Goal: Find specific page/section: Find specific page/section

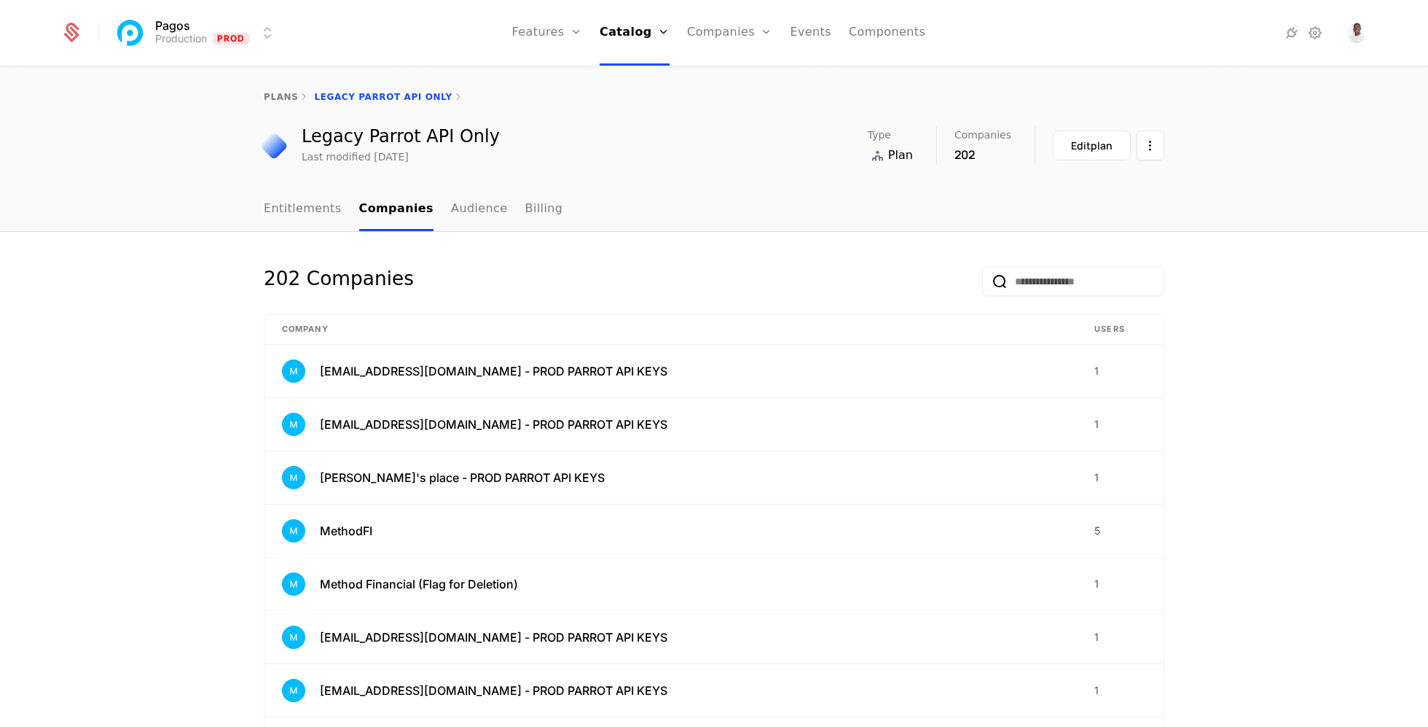
select select "***"
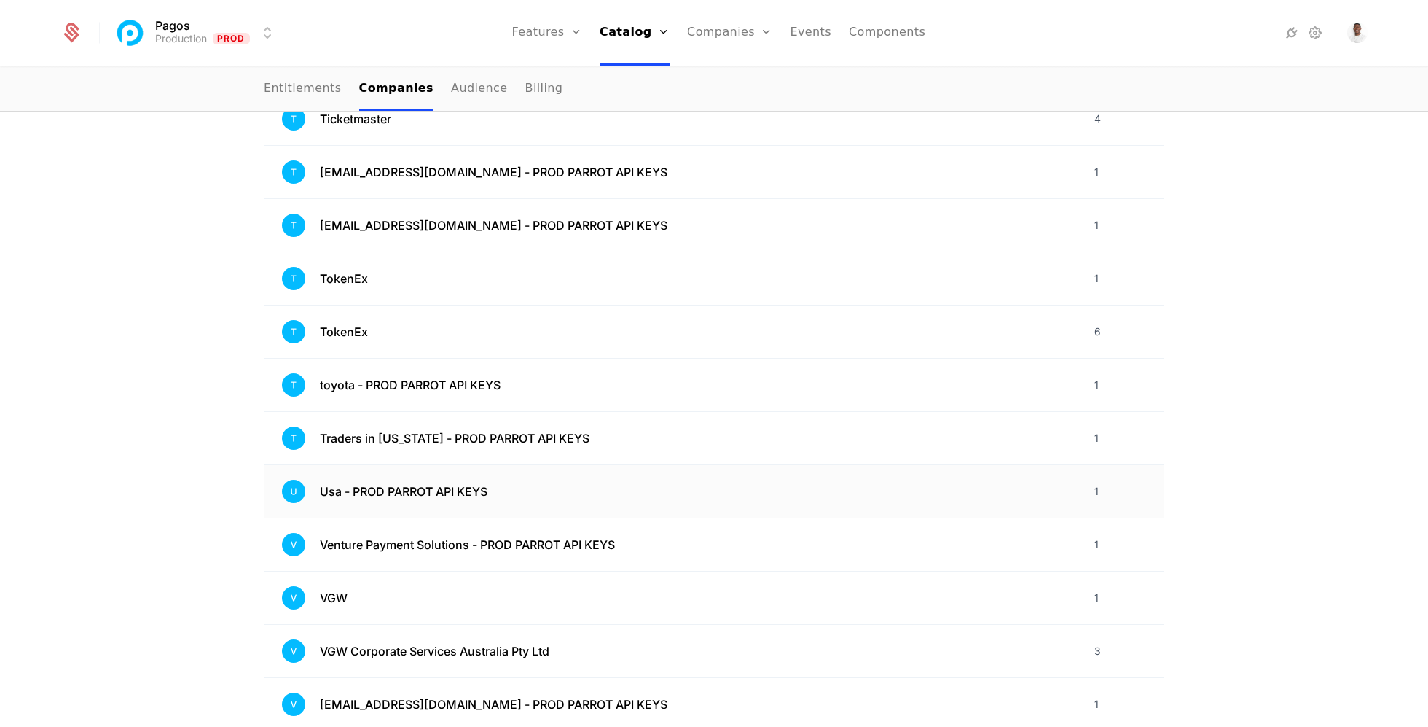
scroll to position [4996, 0]
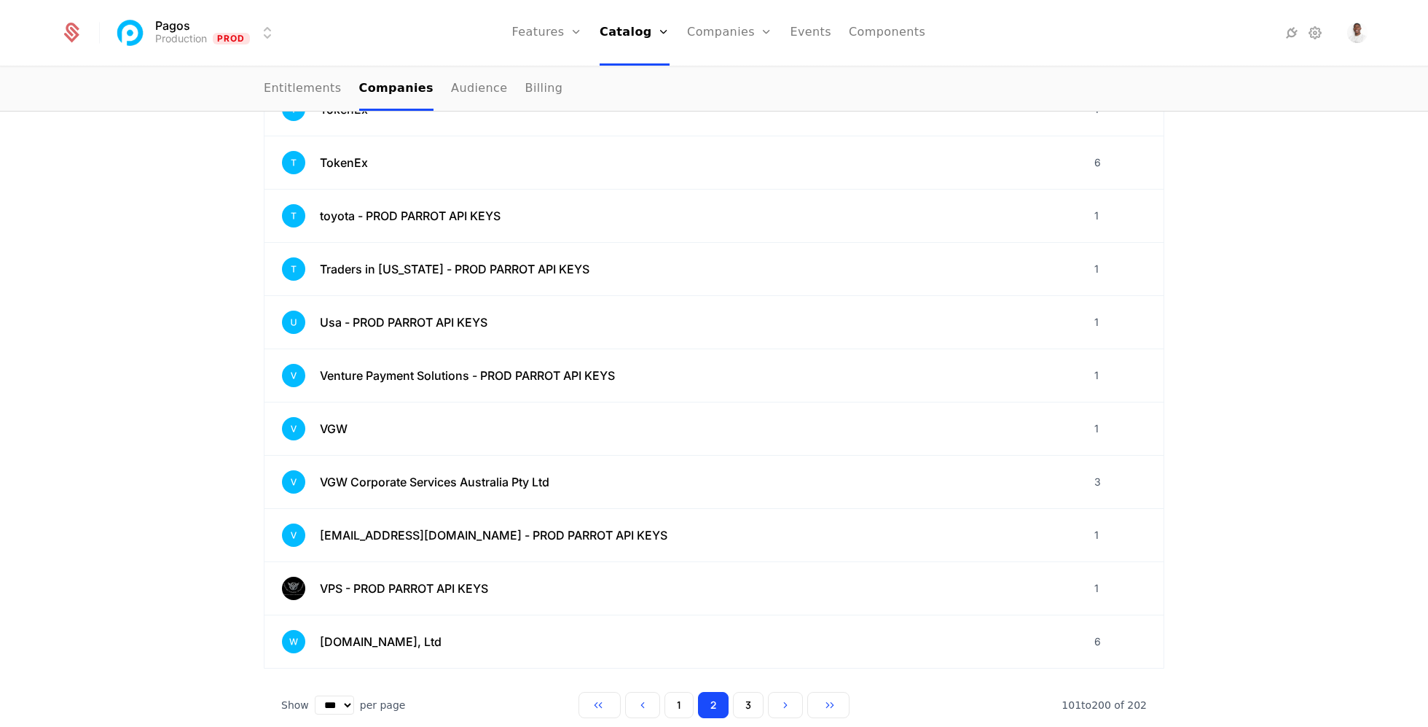
click at [742, 692] on button "3" at bounding box center [748, 705] width 31 height 26
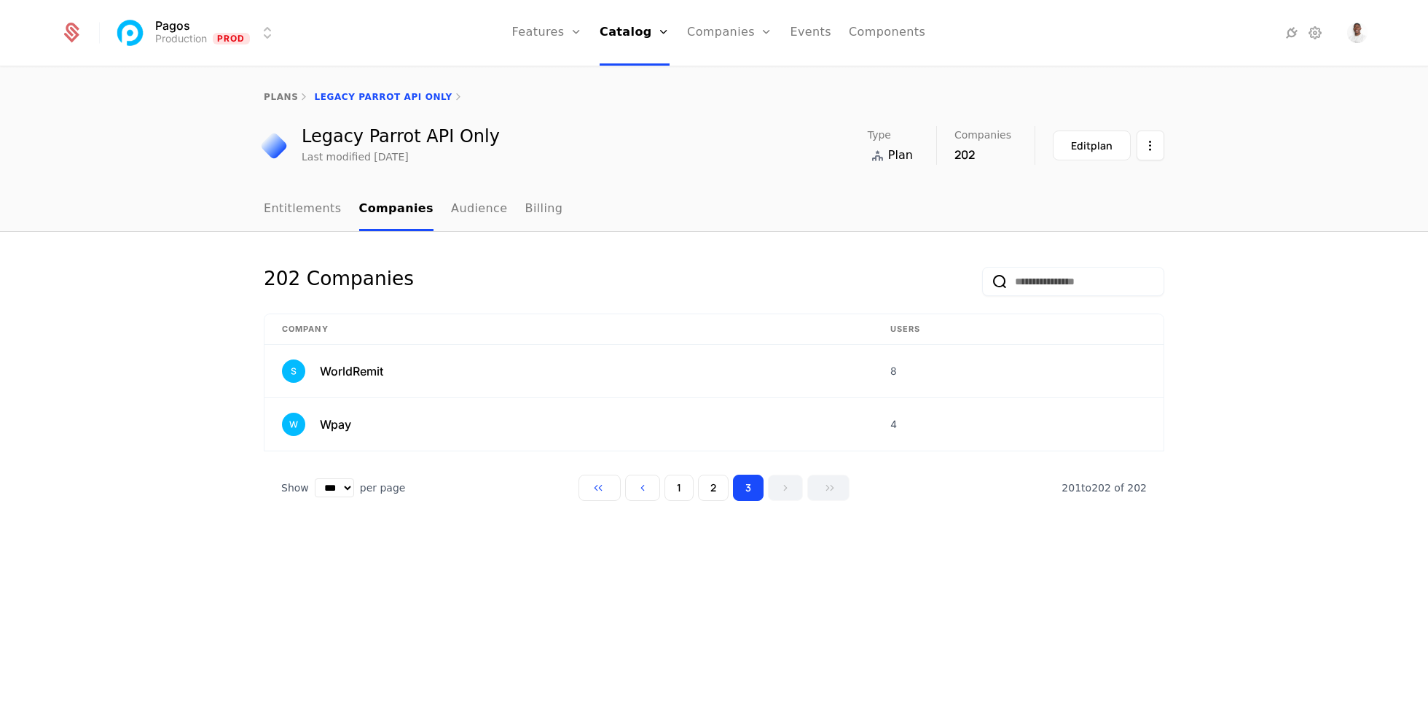
click at [668, 495] on button "1" at bounding box center [679, 487] width 29 height 26
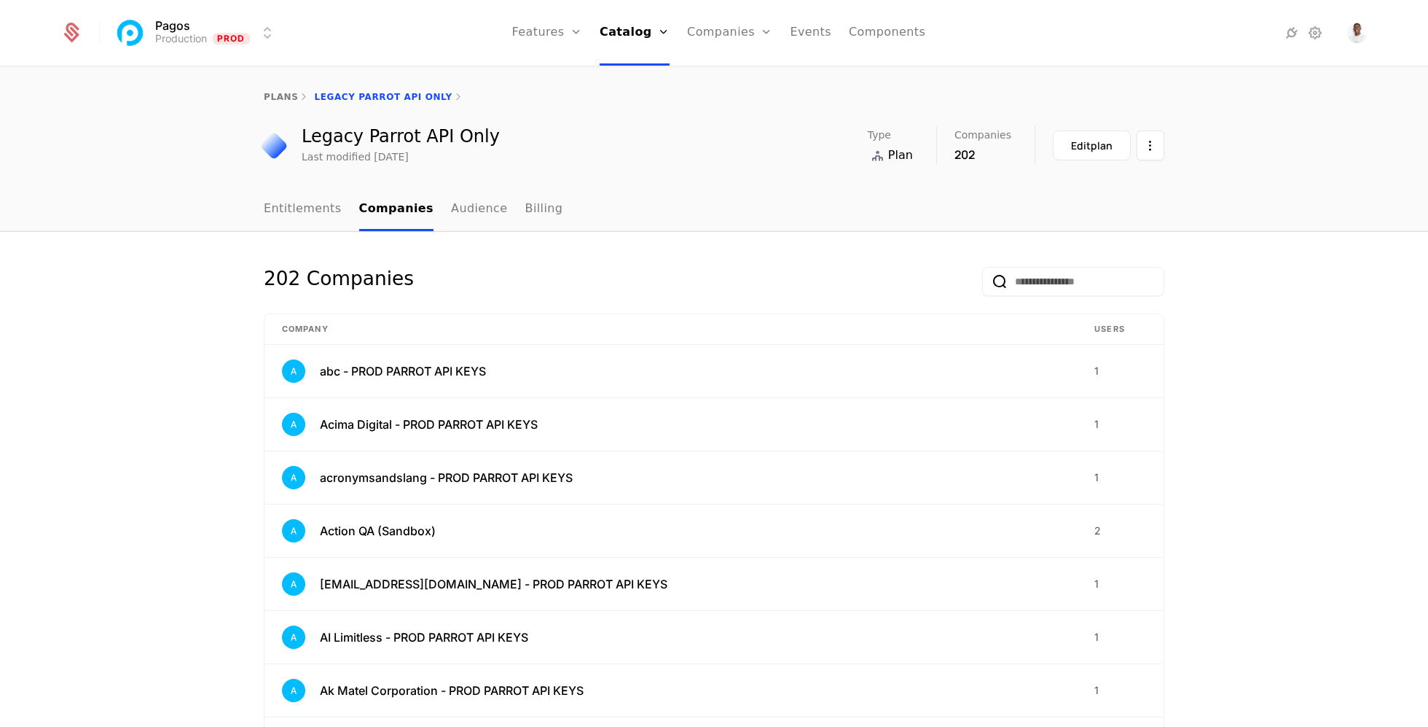
click at [306, 219] on link "Entitlements" at bounding box center [303, 209] width 78 height 43
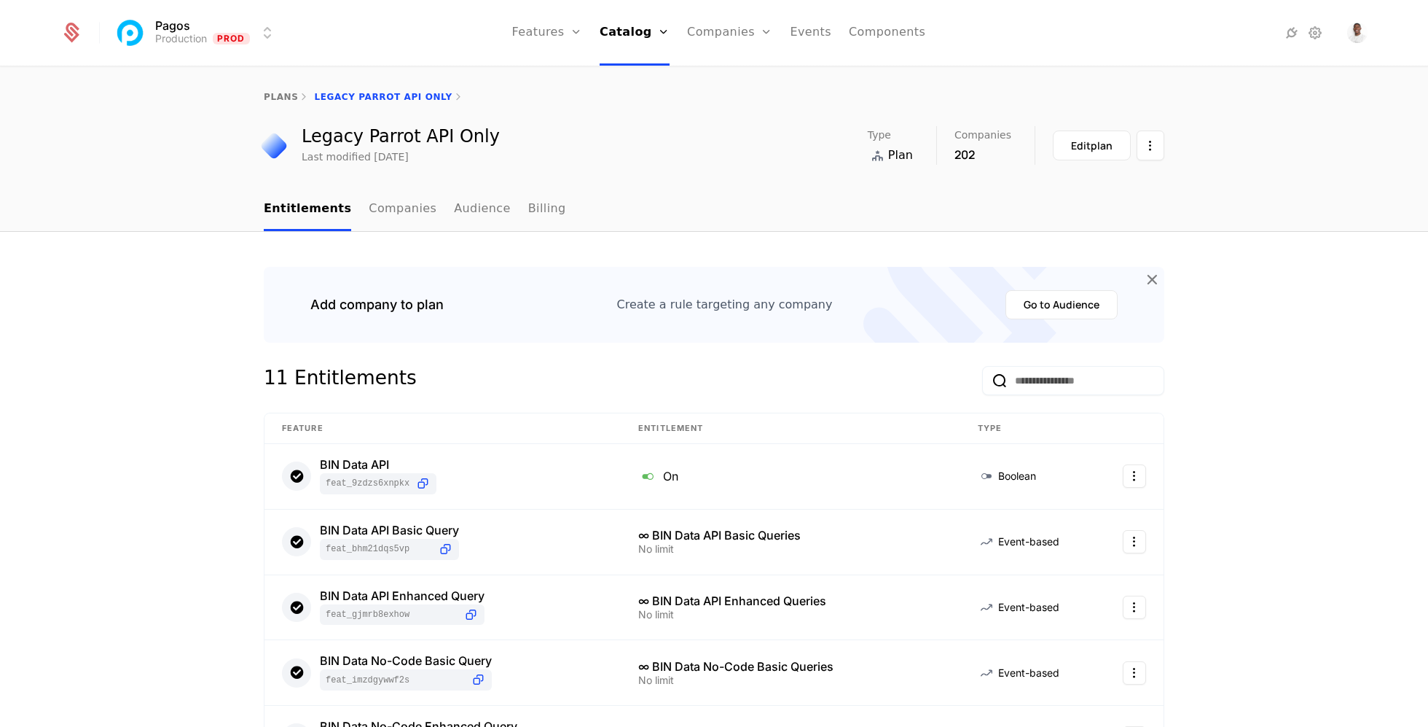
click at [375, 216] on link "Companies" at bounding box center [403, 209] width 68 height 43
select select "***"
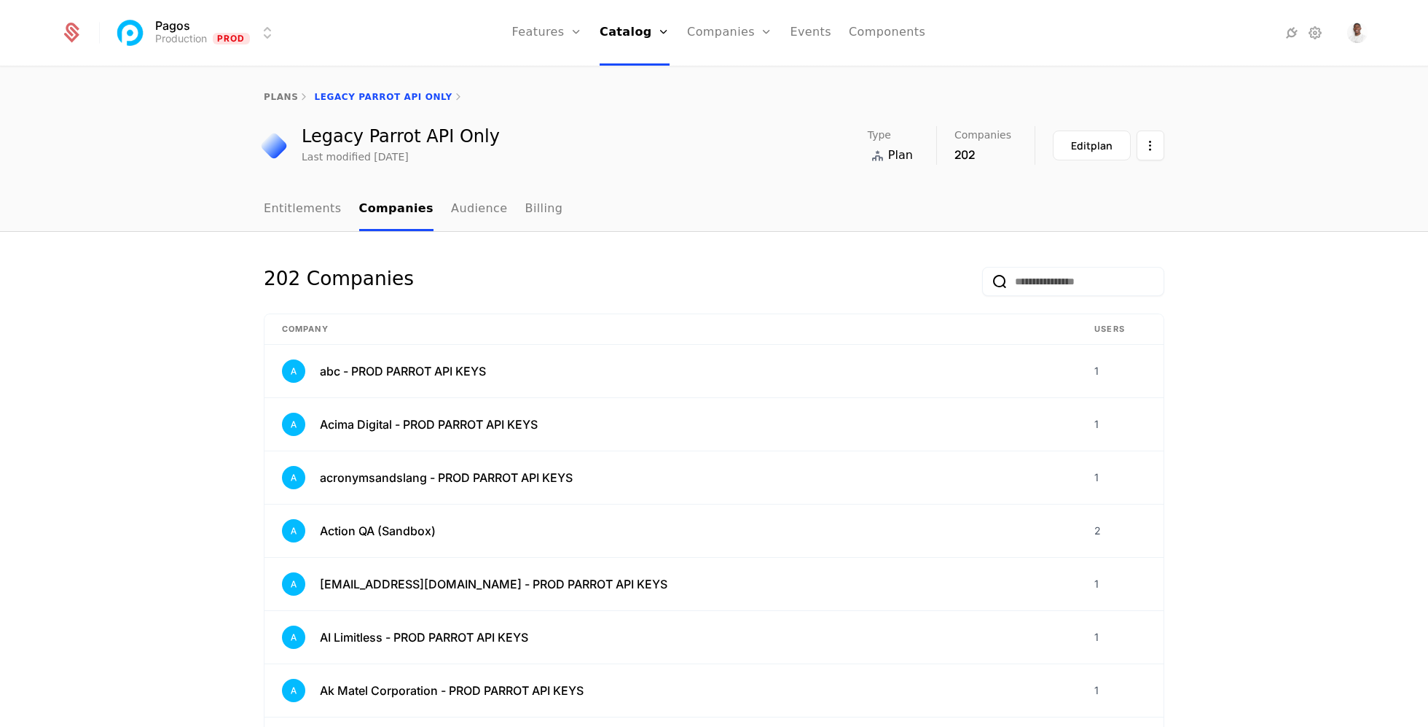
click at [724, 100] on link "Users" at bounding box center [738, 95] width 67 height 12
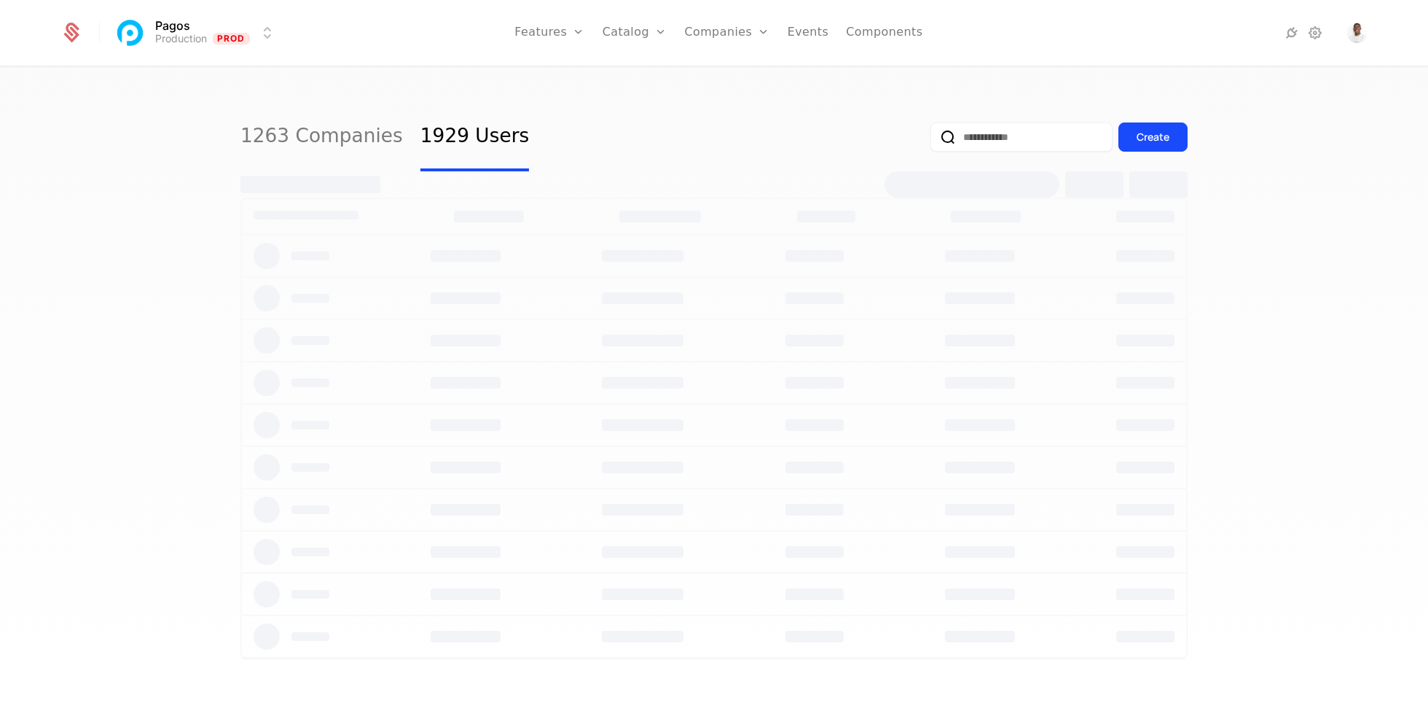
select select "***"
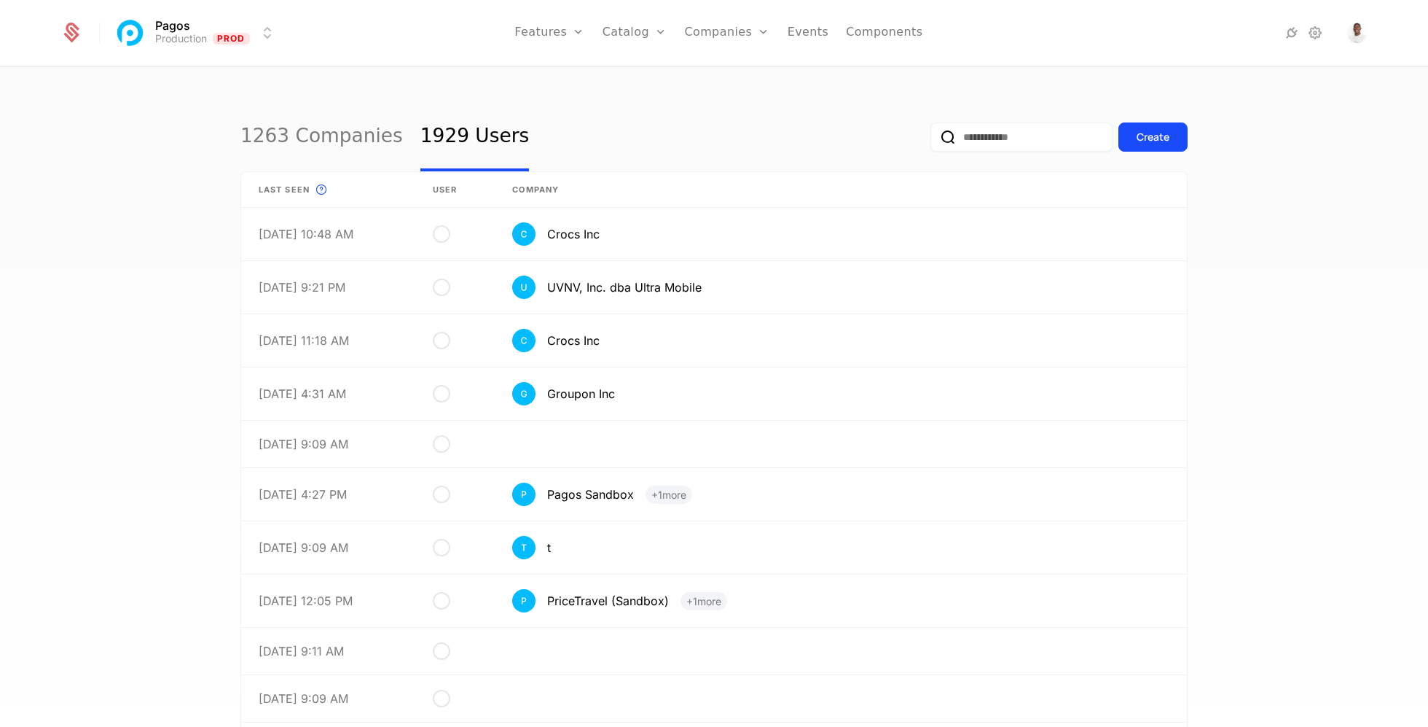
click at [331, 125] on link "1263 Companies" at bounding box center [321, 137] width 163 height 69
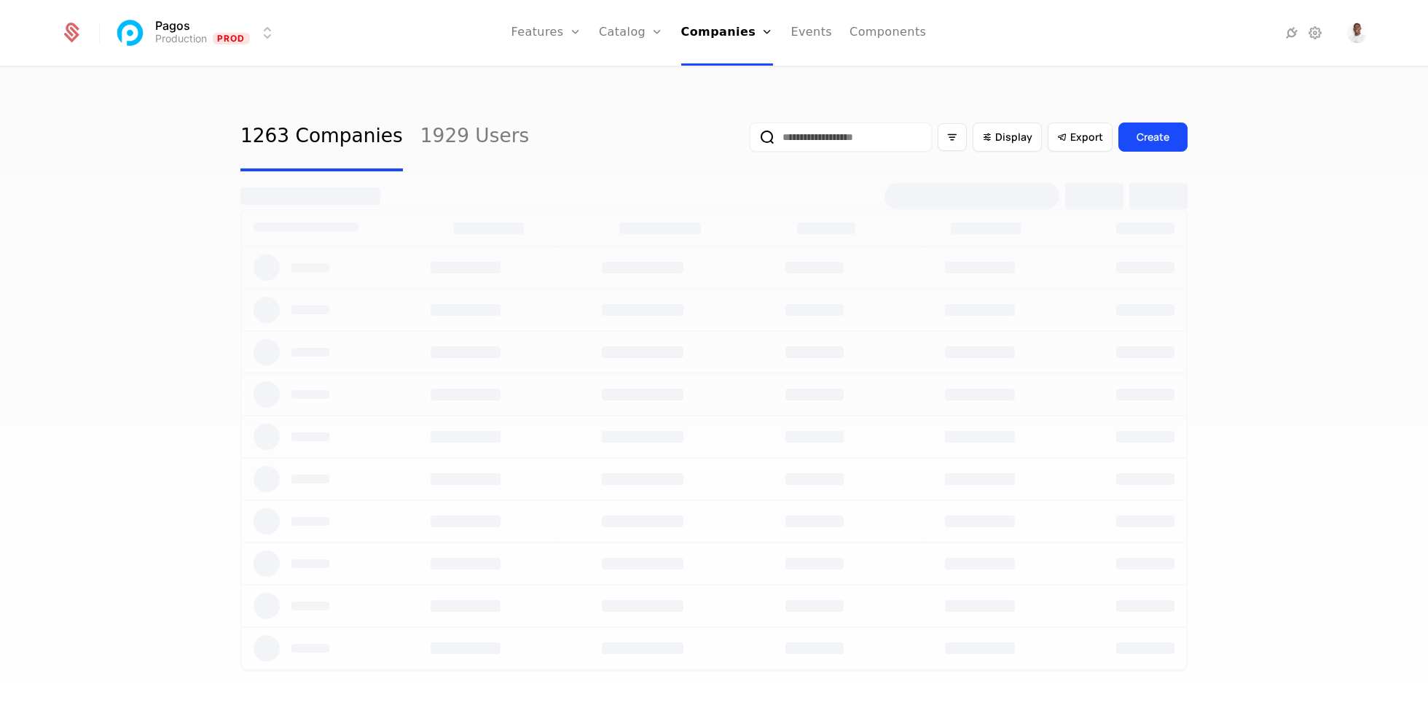
select select "***"
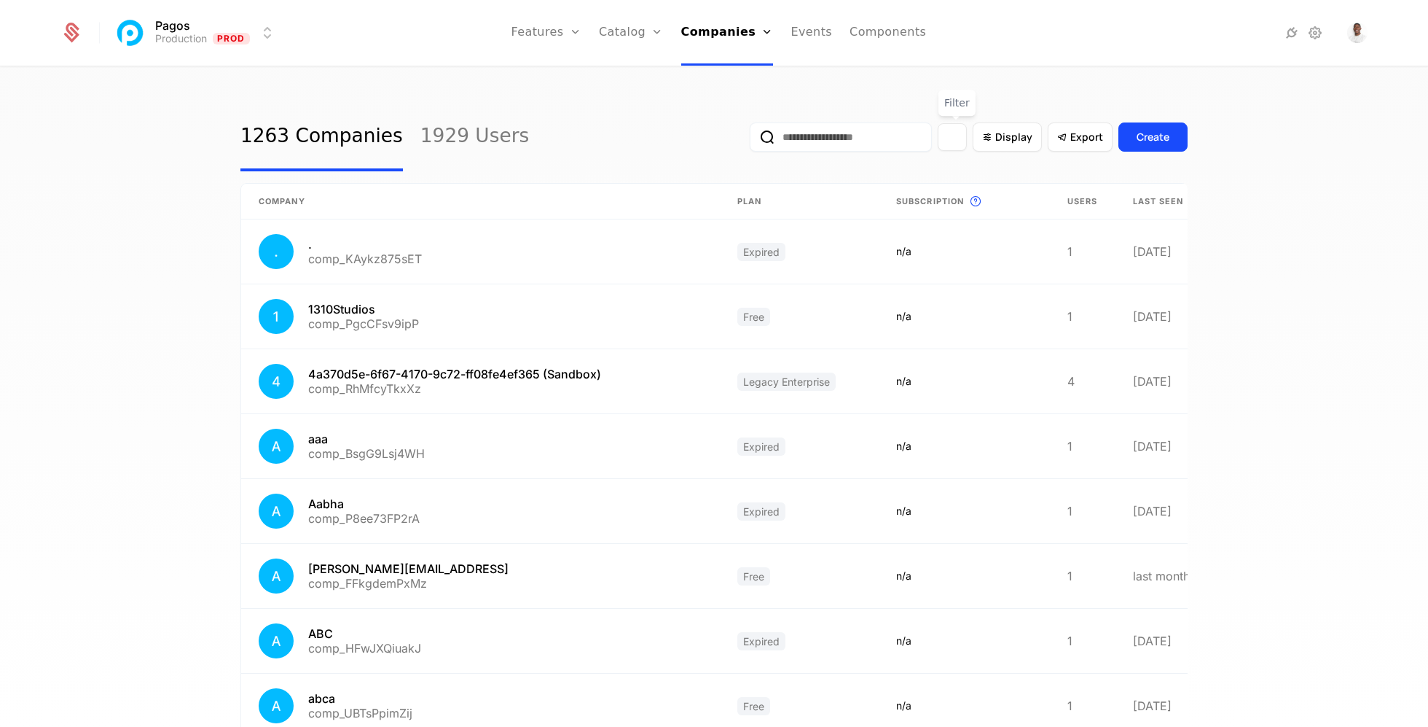
click at [954, 144] on div "Filter options" at bounding box center [952, 137] width 29 height 28
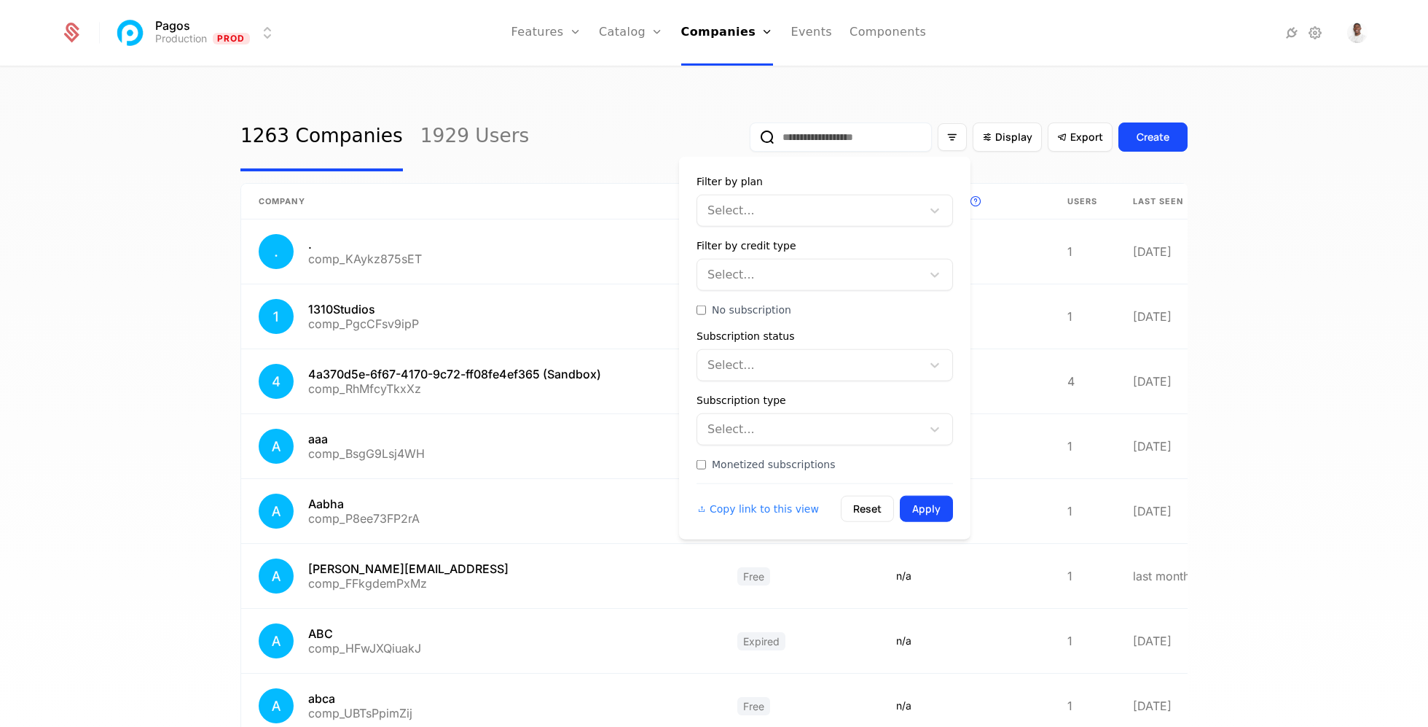
click at [814, 211] on div at bounding box center [810, 210] width 204 height 20
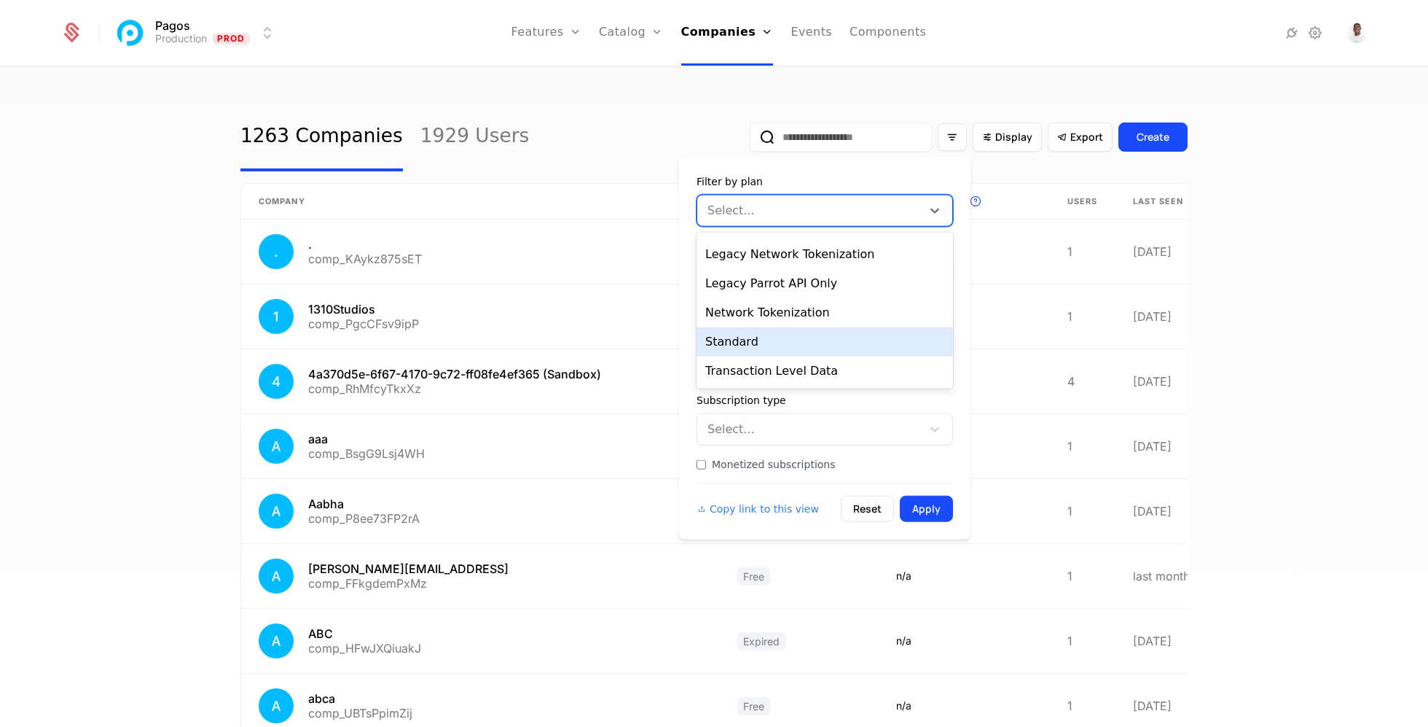
scroll to position [343, 0]
click at [795, 347] on div "Legacy Parrot API Only" at bounding box center [825, 343] width 257 height 29
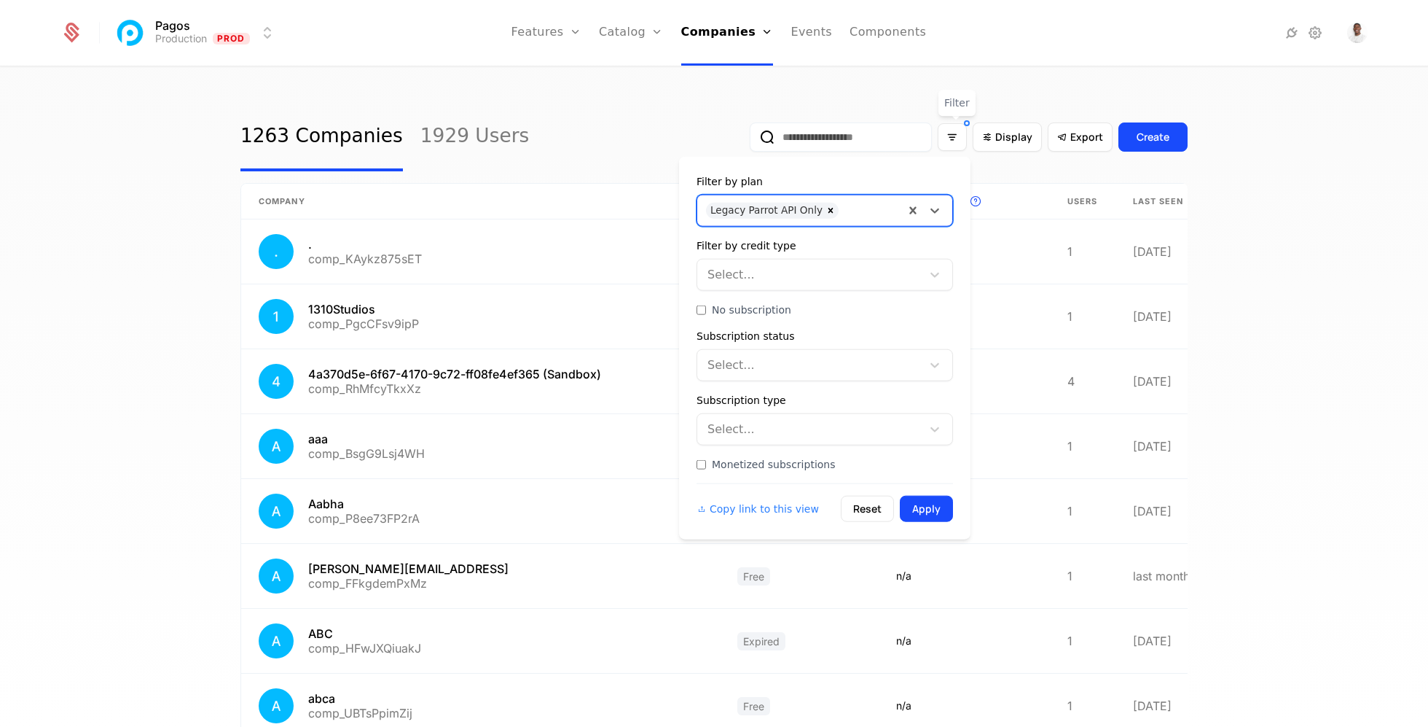
click at [928, 496] on button "Apply" at bounding box center [926, 509] width 53 height 26
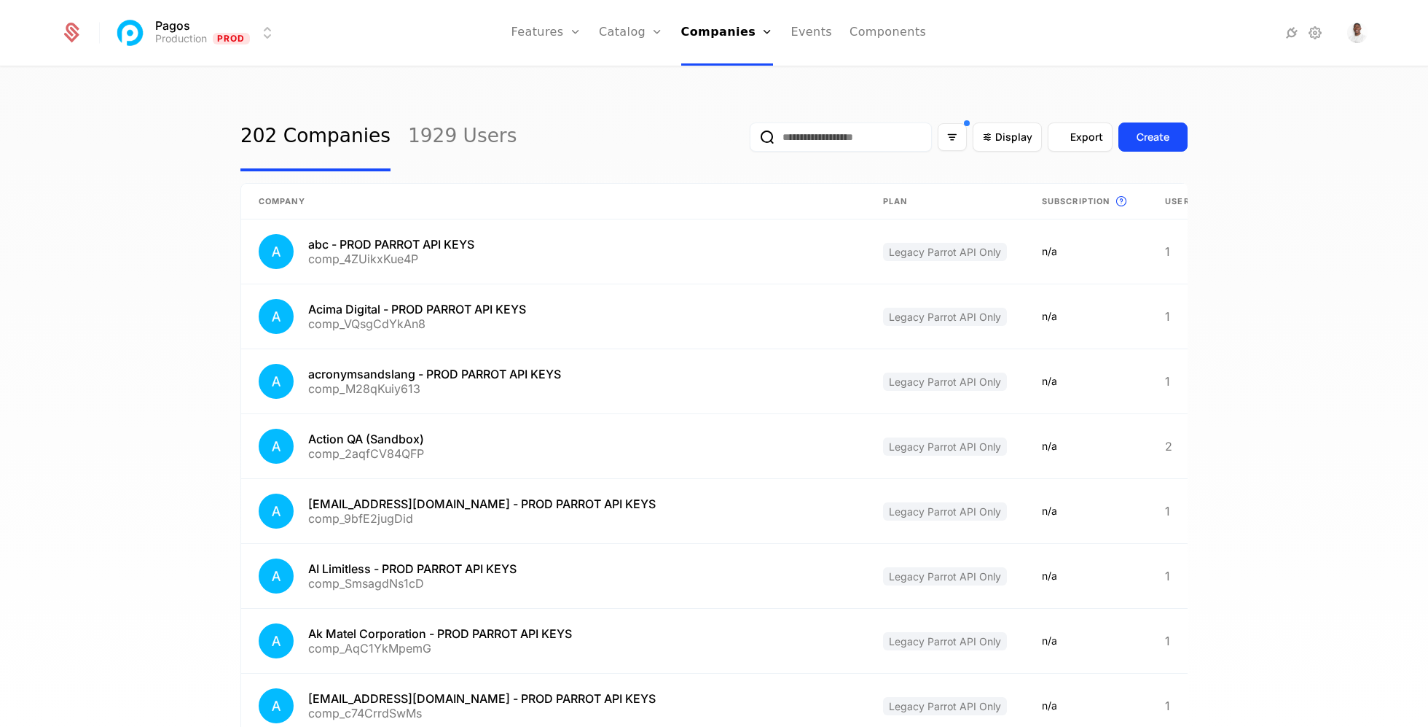
click at [1079, 137] on span "Export" at bounding box center [1087, 137] width 33 height 15
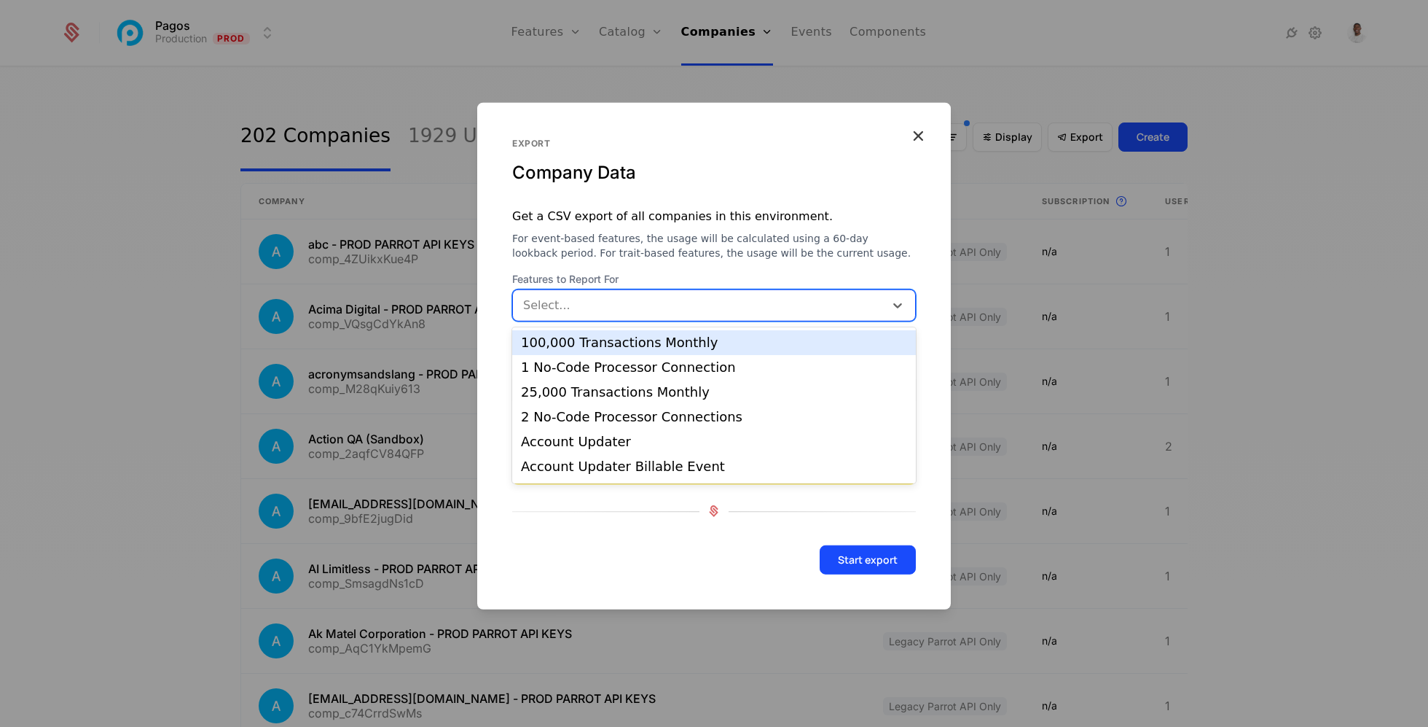
click at [642, 309] on div at bounding box center [699, 304] width 354 height 20
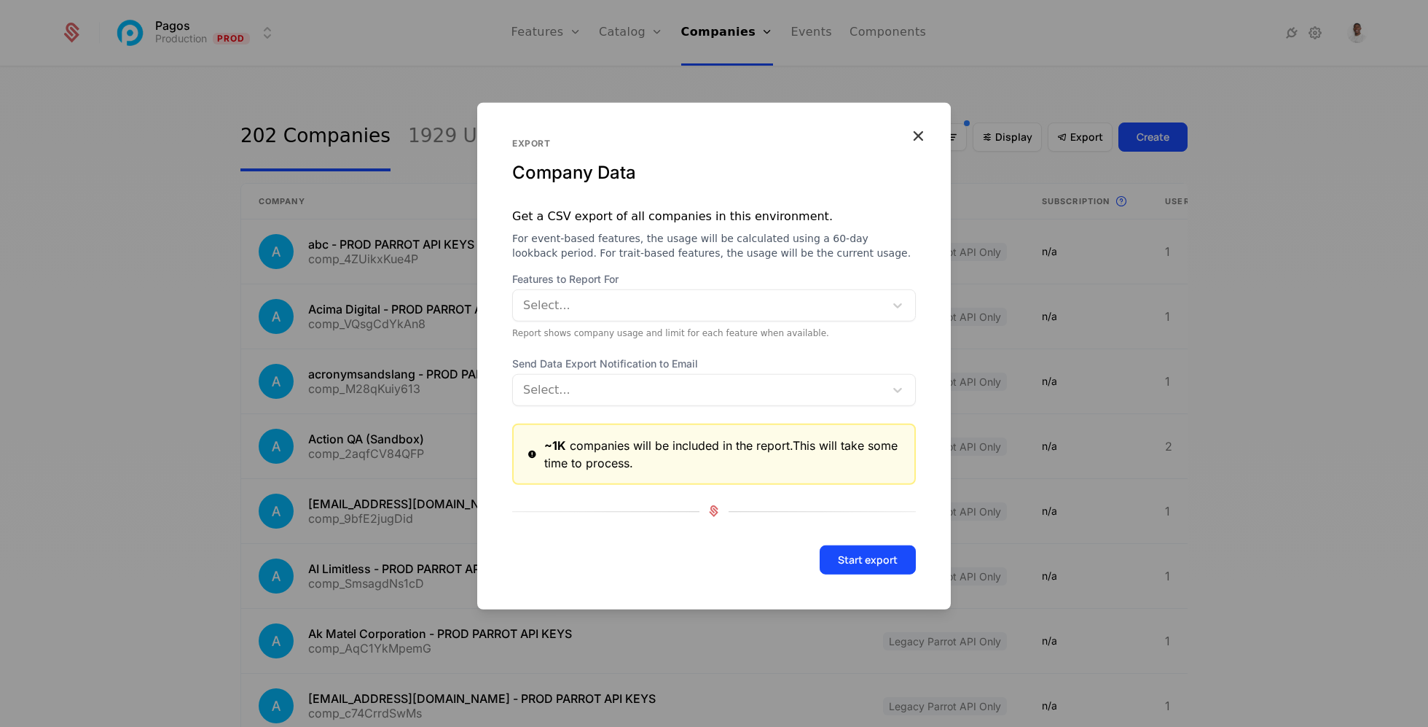
click at [709, 169] on div "Company Data" at bounding box center [714, 171] width 404 height 23
click at [659, 329] on div "Report shows company usage and limit for each feature when available." at bounding box center [714, 332] width 404 height 12
click at [659, 302] on div at bounding box center [699, 304] width 354 height 20
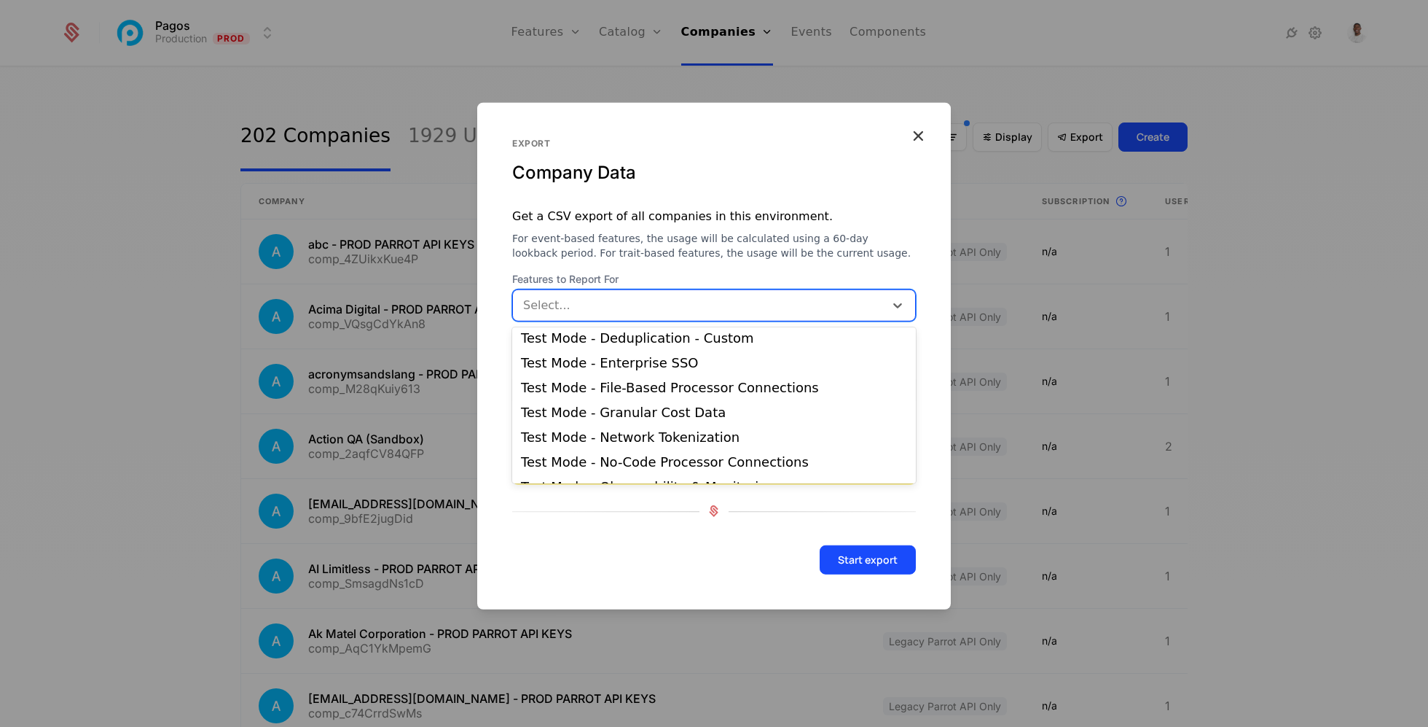
scroll to position [1163, 0]
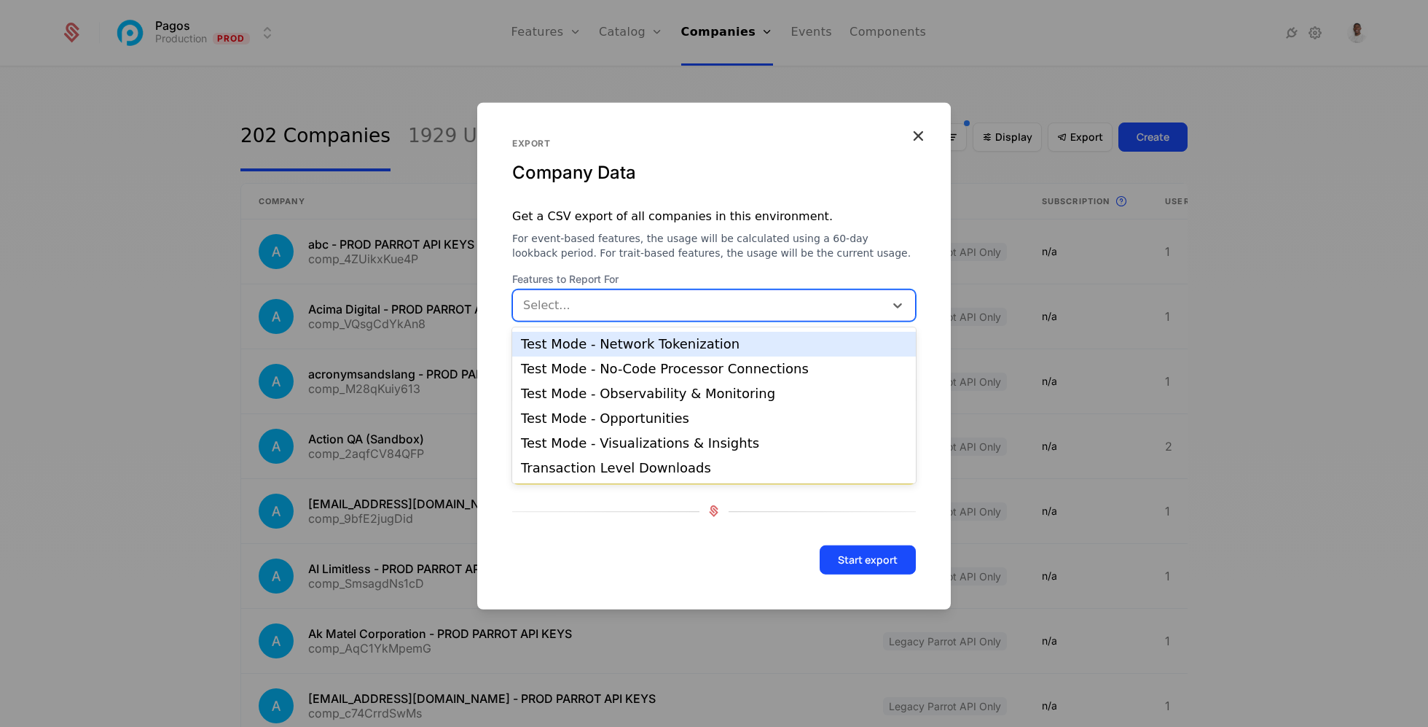
click at [826, 232] on span "For event-based features, the usage will be calculated using a 60-day lookback …" at bounding box center [714, 244] width 404 height 29
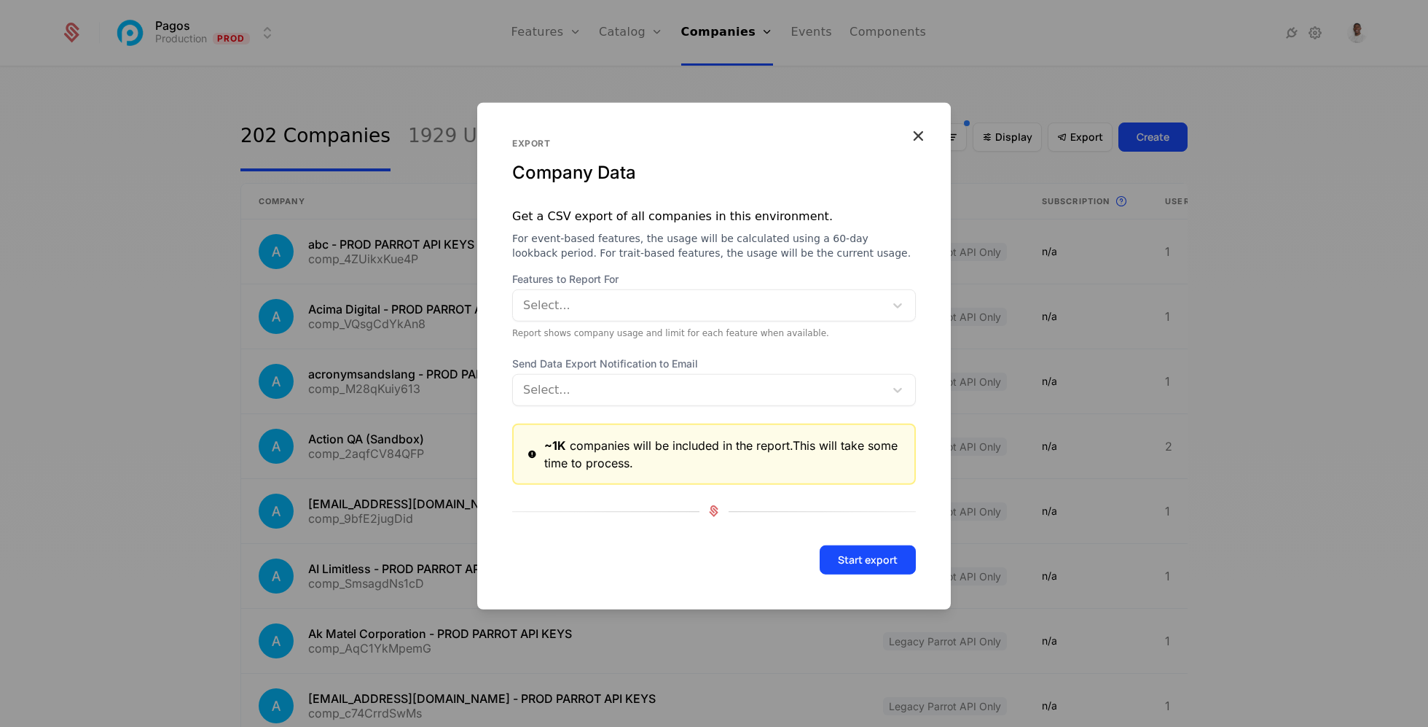
click at [749, 387] on div at bounding box center [699, 389] width 354 height 20
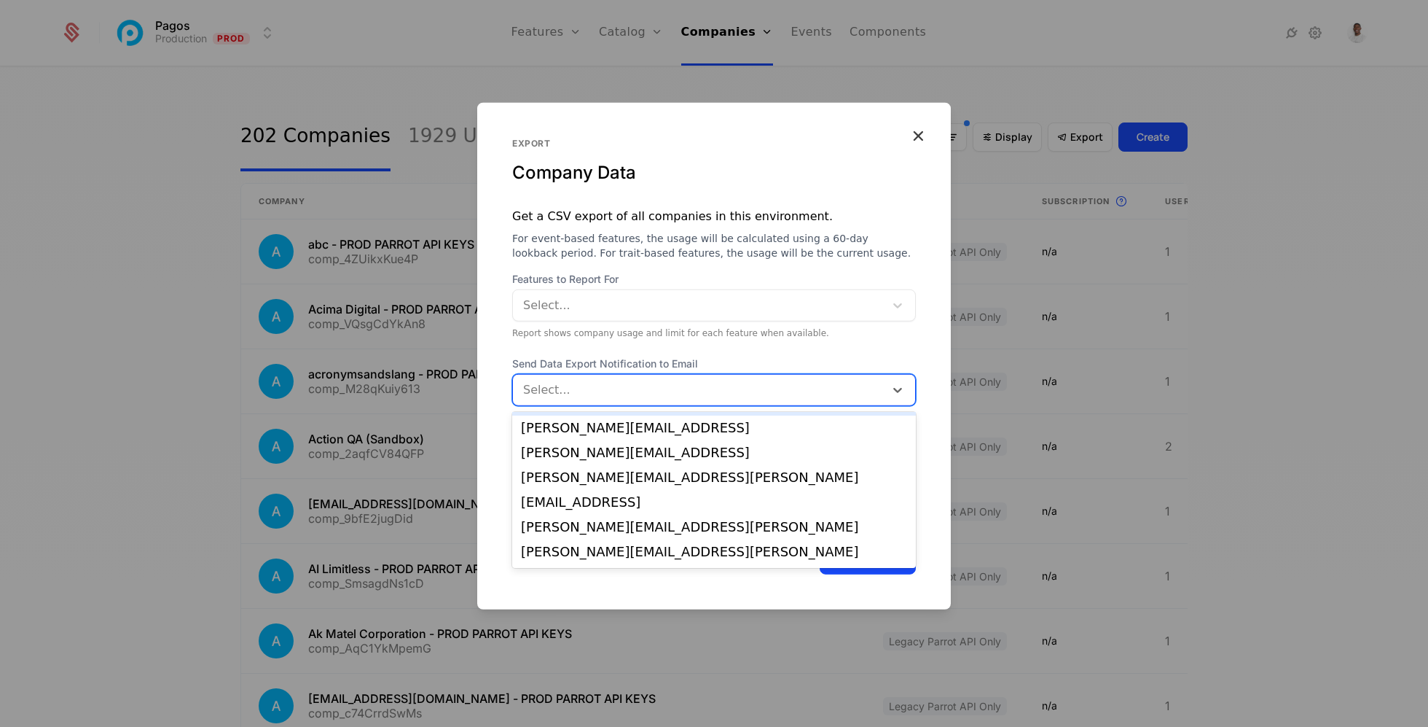
scroll to position [77, 0]
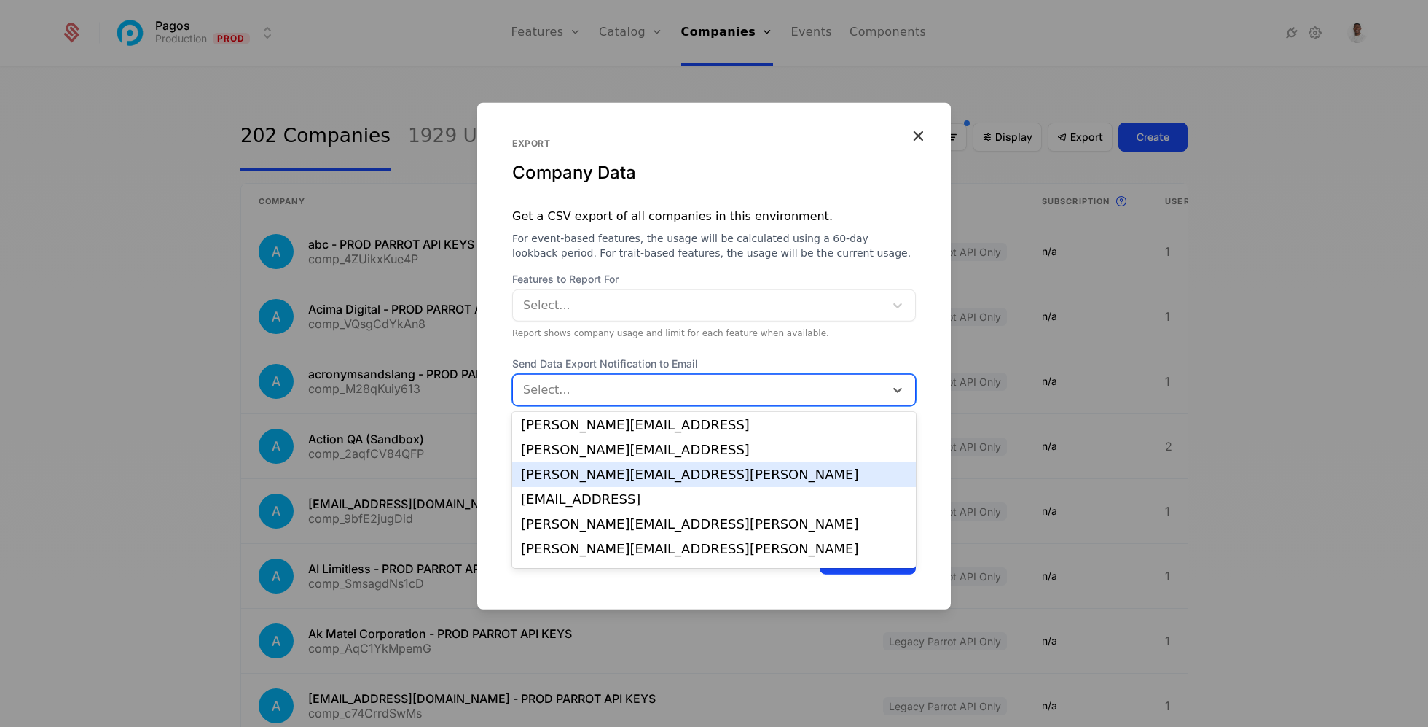
click at [689, 469] on div "[PERSON_NAME][EMAIL_ADDRESS][PERSON_NAME]" at bounding box center [714, 474] width 386 height 13
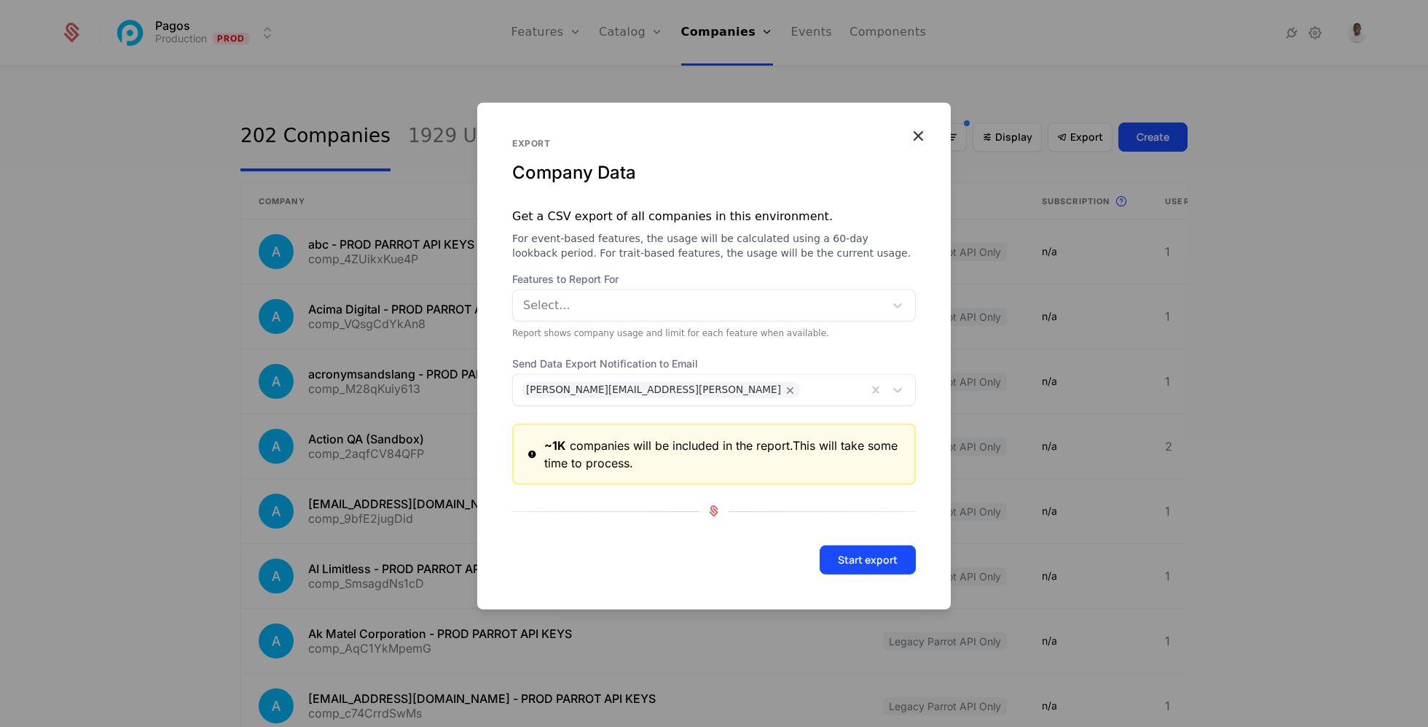
drag, startPoint x: 863, startPoint y: 554, endPoint x: 786, endPoint y: 395, distance: 176.7
click at [786, 398] on form "Features to Report For Select... Report shows company usage and limit for each …" at bounding box center [714, 439] width 474 height 337
click at [917, 125] on icon "button" at bounding box center [918, 134] width 19 height 19
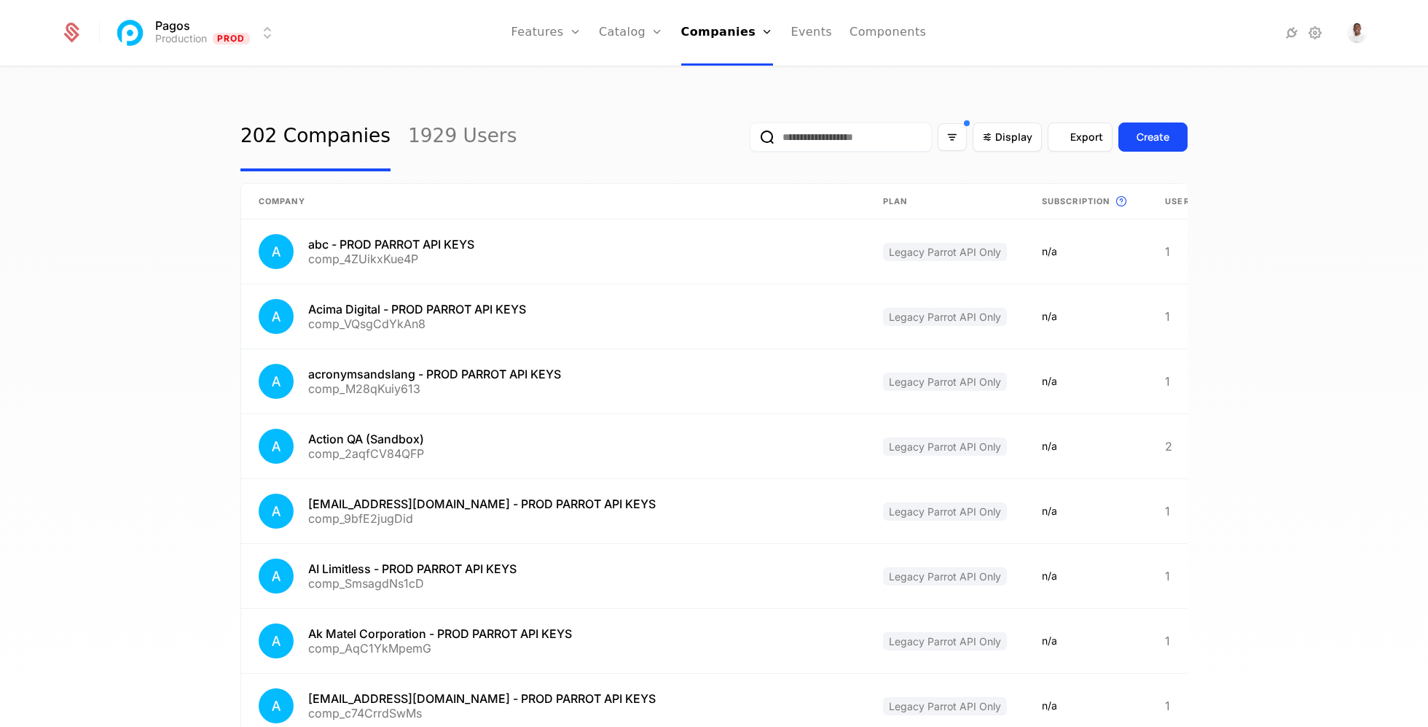
click at [1060, 144] on div "Export" at bounding box center [1080, 137] width 46 height 15
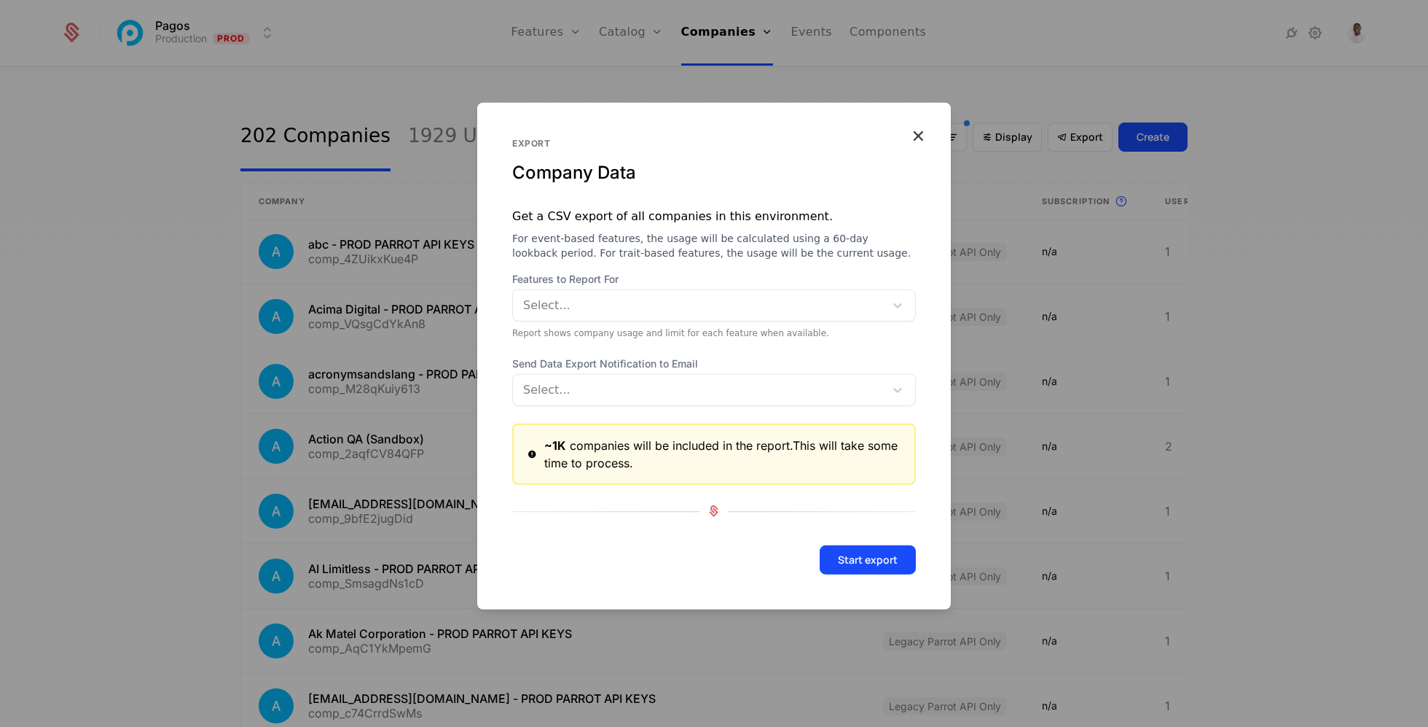
click at [711, 416] on form "Features to Report For Select... Report shows company usage and limit for each …" at bounding box center [714, 439] width 474 height 337
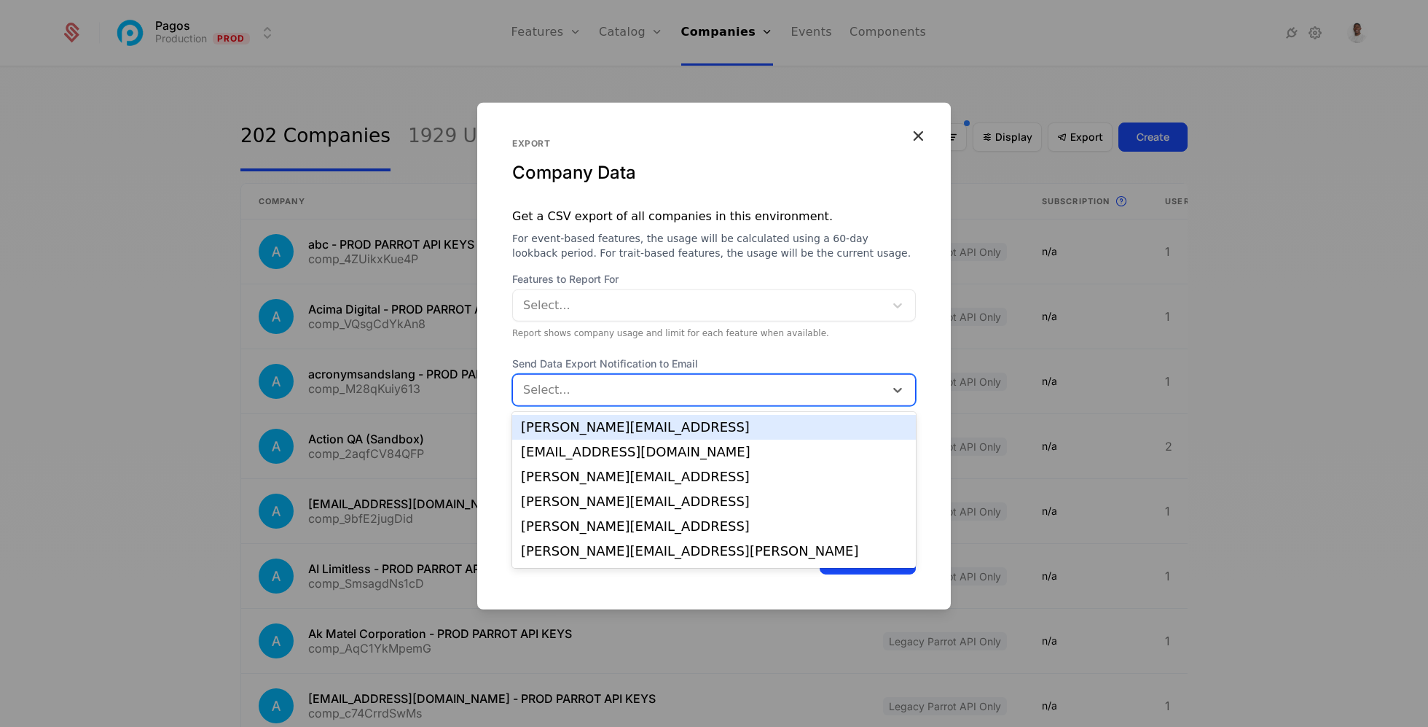
click at [711, 399] on div at bounding box center [699, 389] width 354 height 20
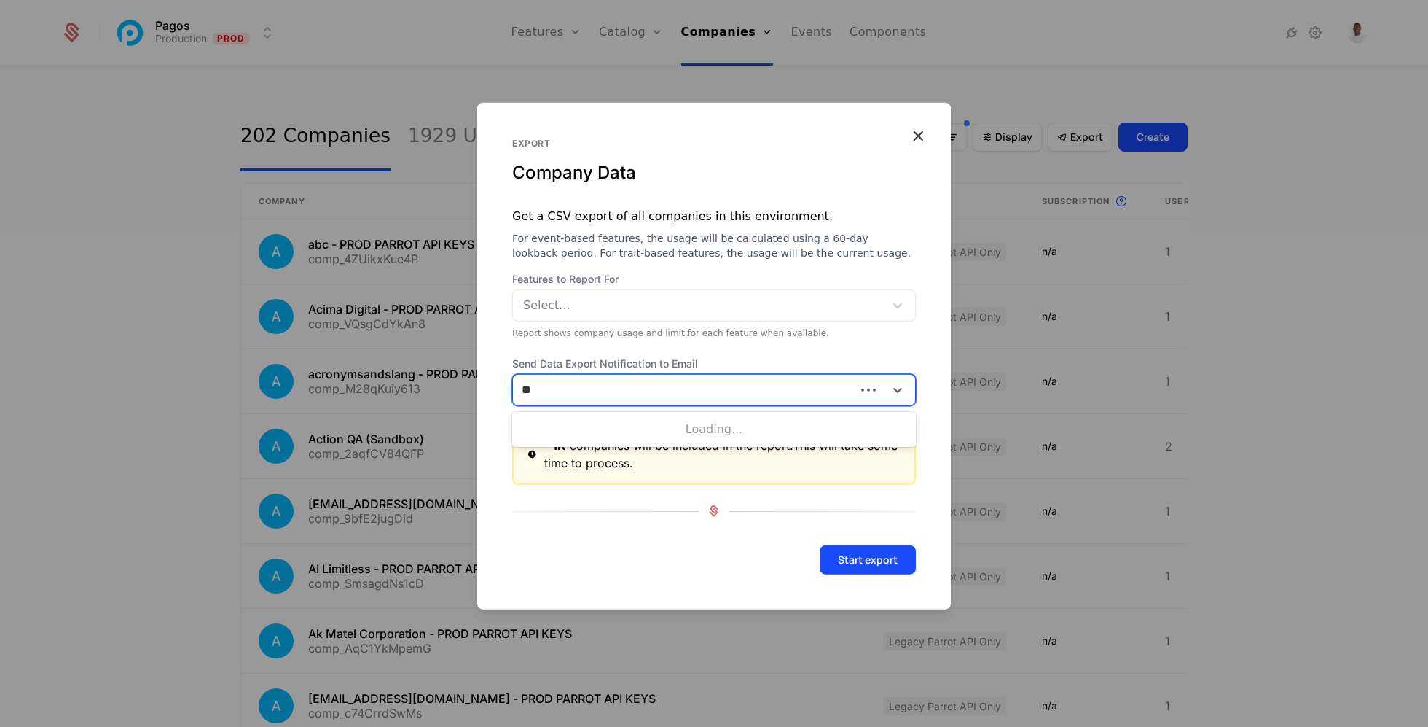
type input "***"
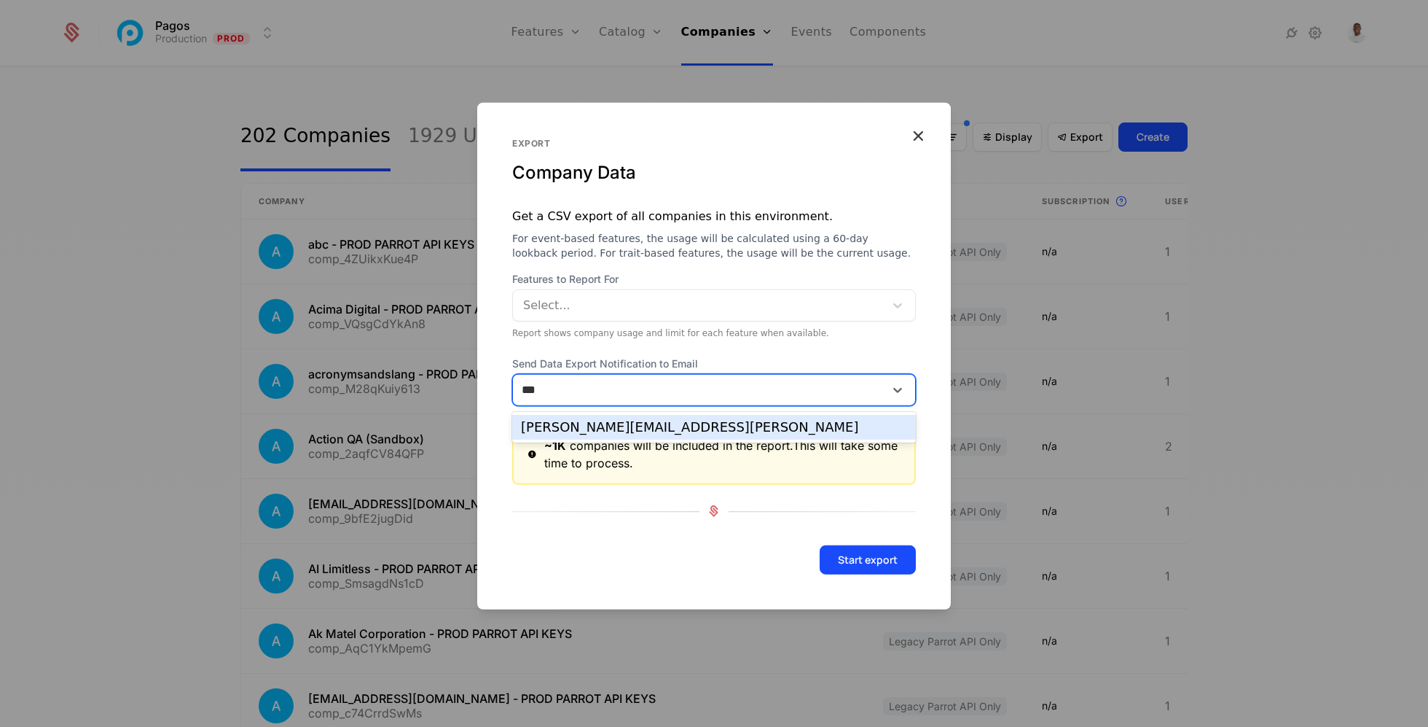
click at [639, 431] on div "[PERSON_NAME][EMAIL_ADDRESS][PERSON_NAME]" at bounding box center [714, 426] width 386 height 13
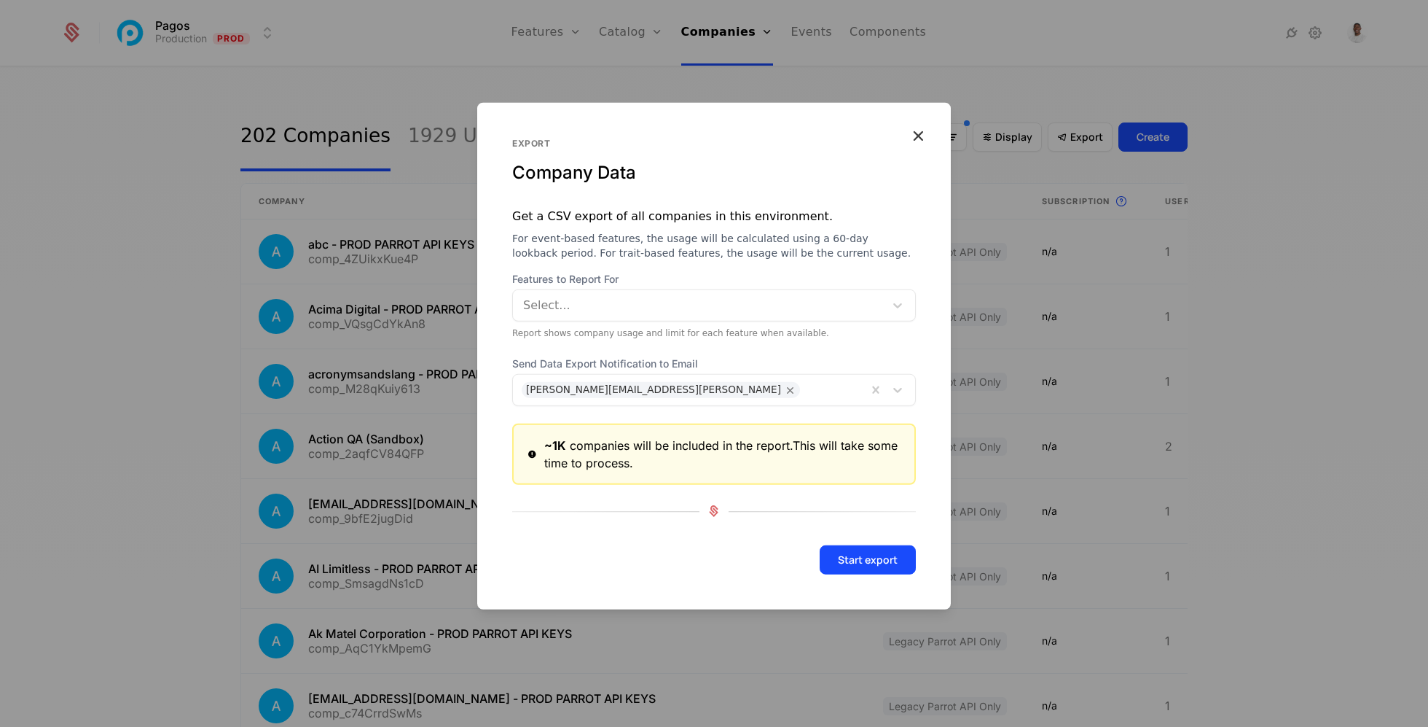
click at [896, 568] on button "Start export" at bounding box center [868, 558] width 96 height 29
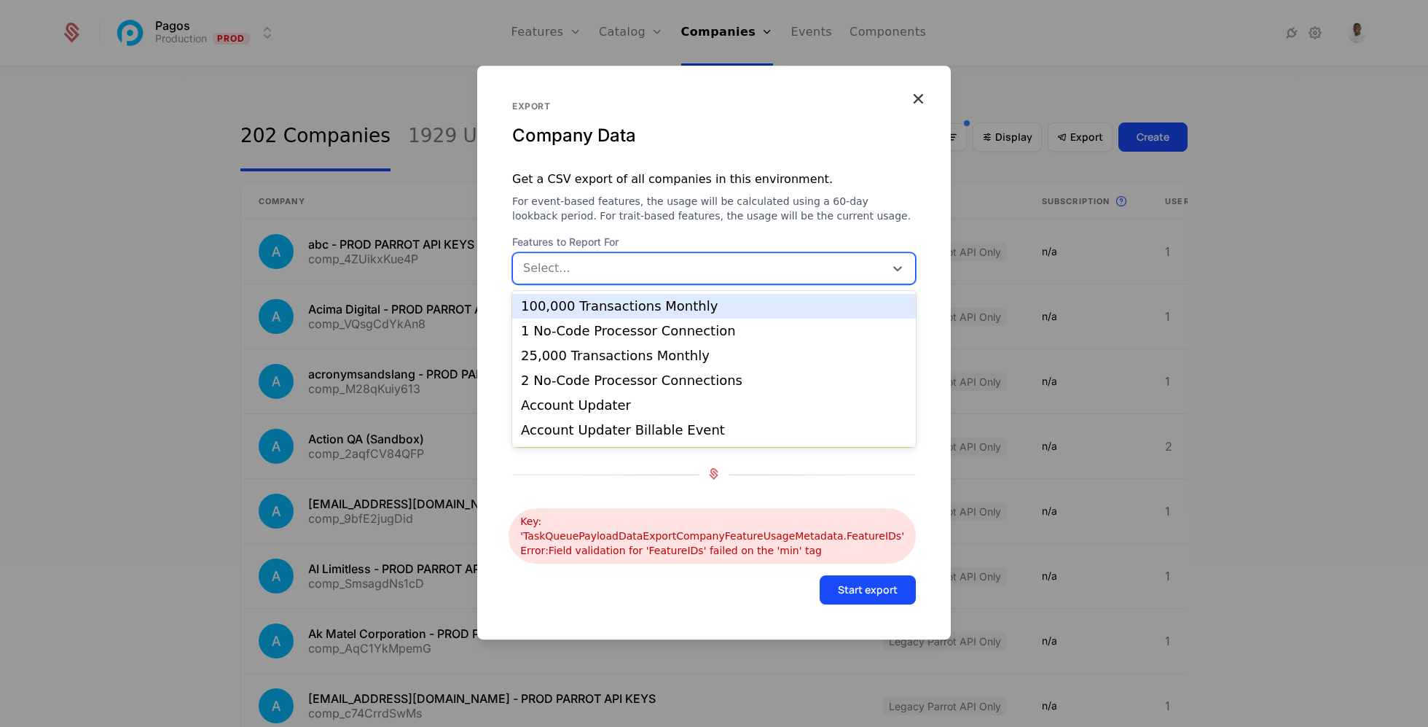
click at [724, 267] on div at bounding box center [699, 268] width 354 height 20
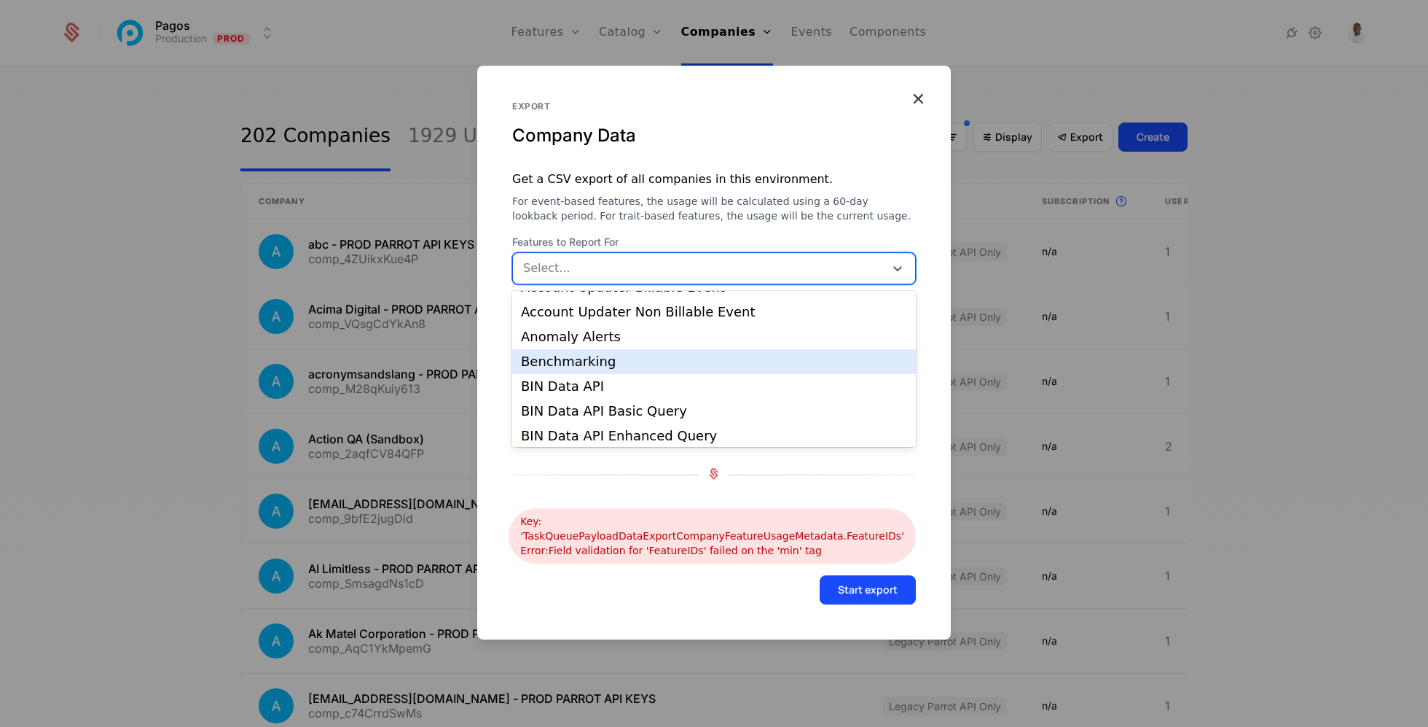
scroll to position [146, 0]
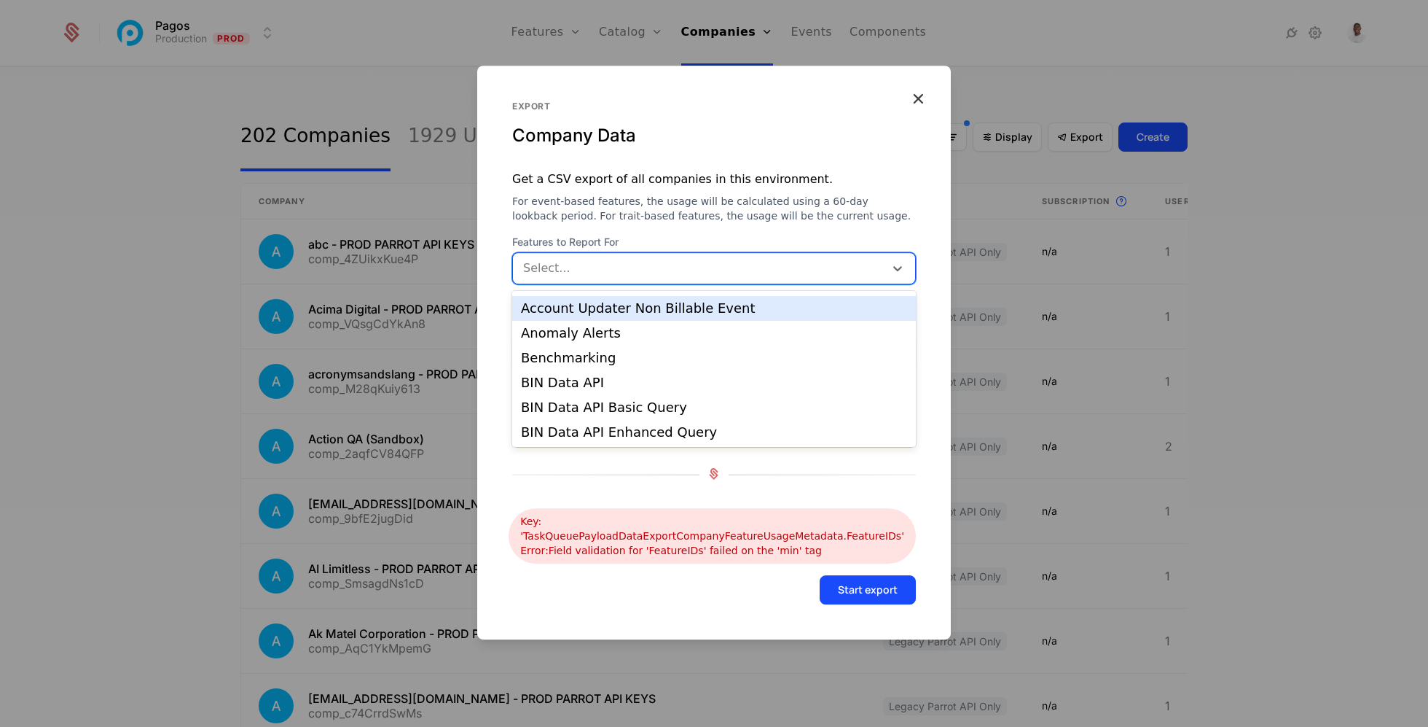
click at [920, 98] on icon "button" at bounding box center [918, 98] width 19 height 19
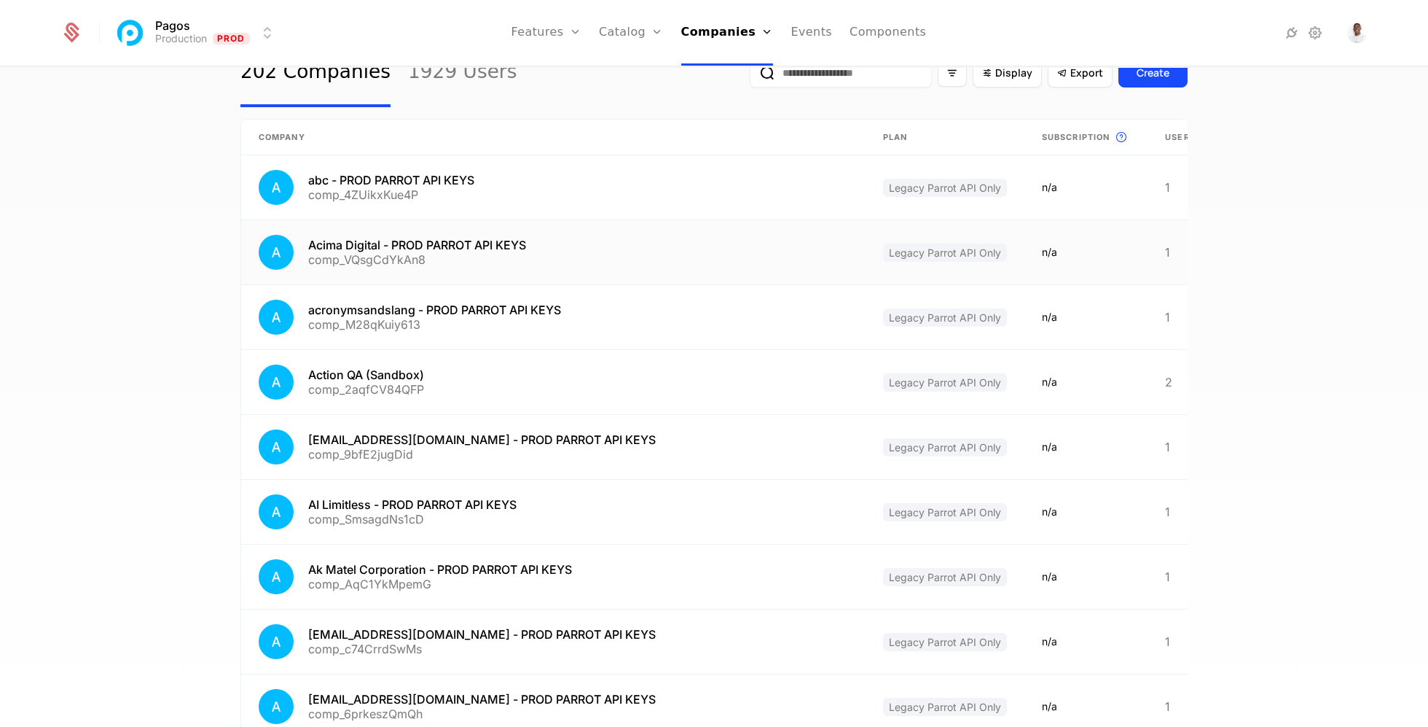
scroll to position [0, 0]
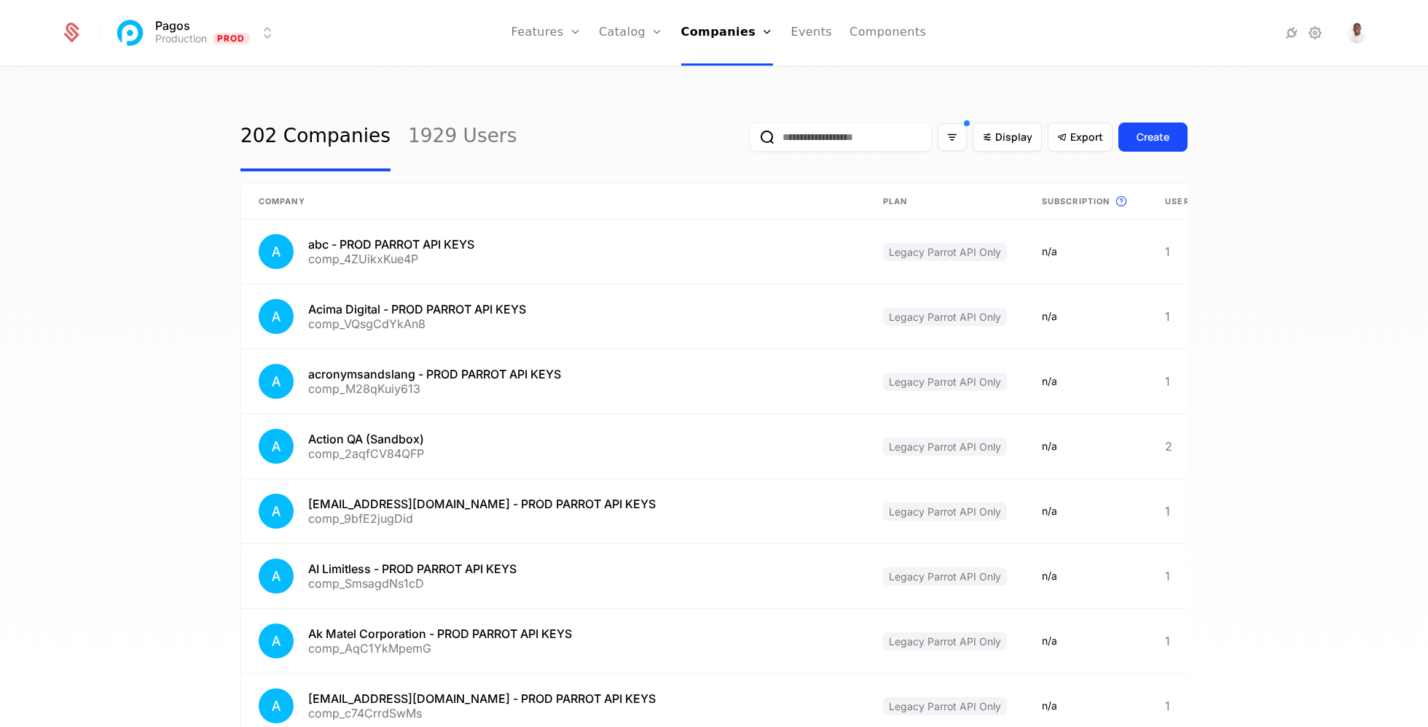
click at [654, 69] on div "Plans Add Ons Credits Configuration" at bounding box center [654, 106] width 110 height 117
click at [646, 74] on link "Plans" at bounding box center [654, 72] width 75 height 12
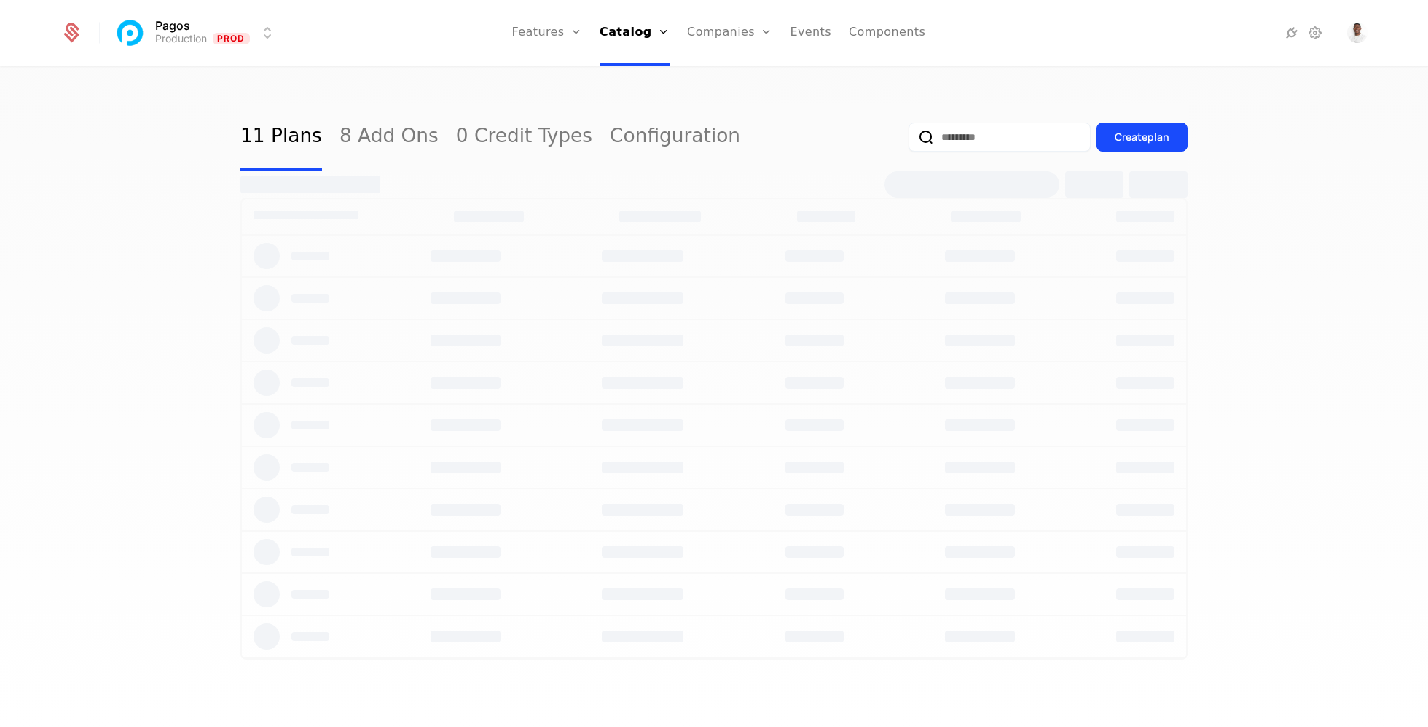
select select "***"
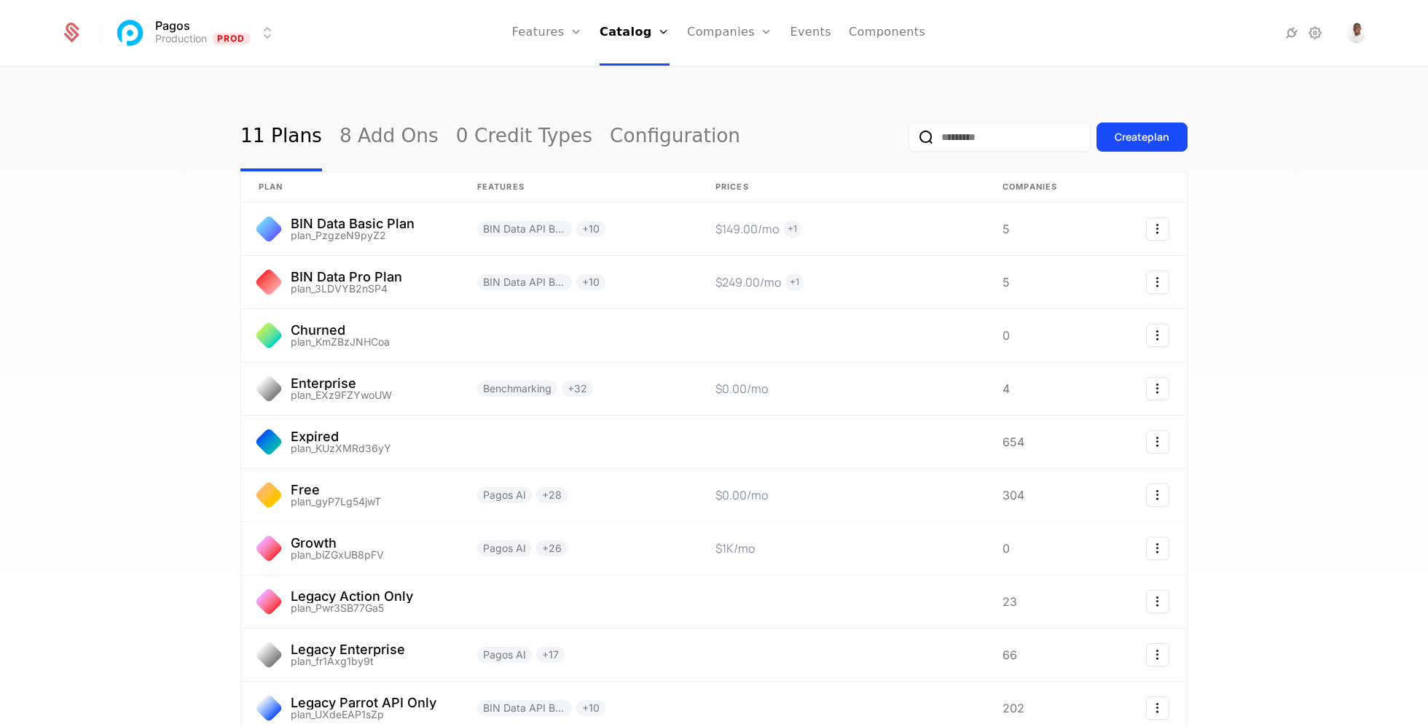
click at [610, 139] on link "Configuration" at bounding box center [675, 137] width 130 height 69
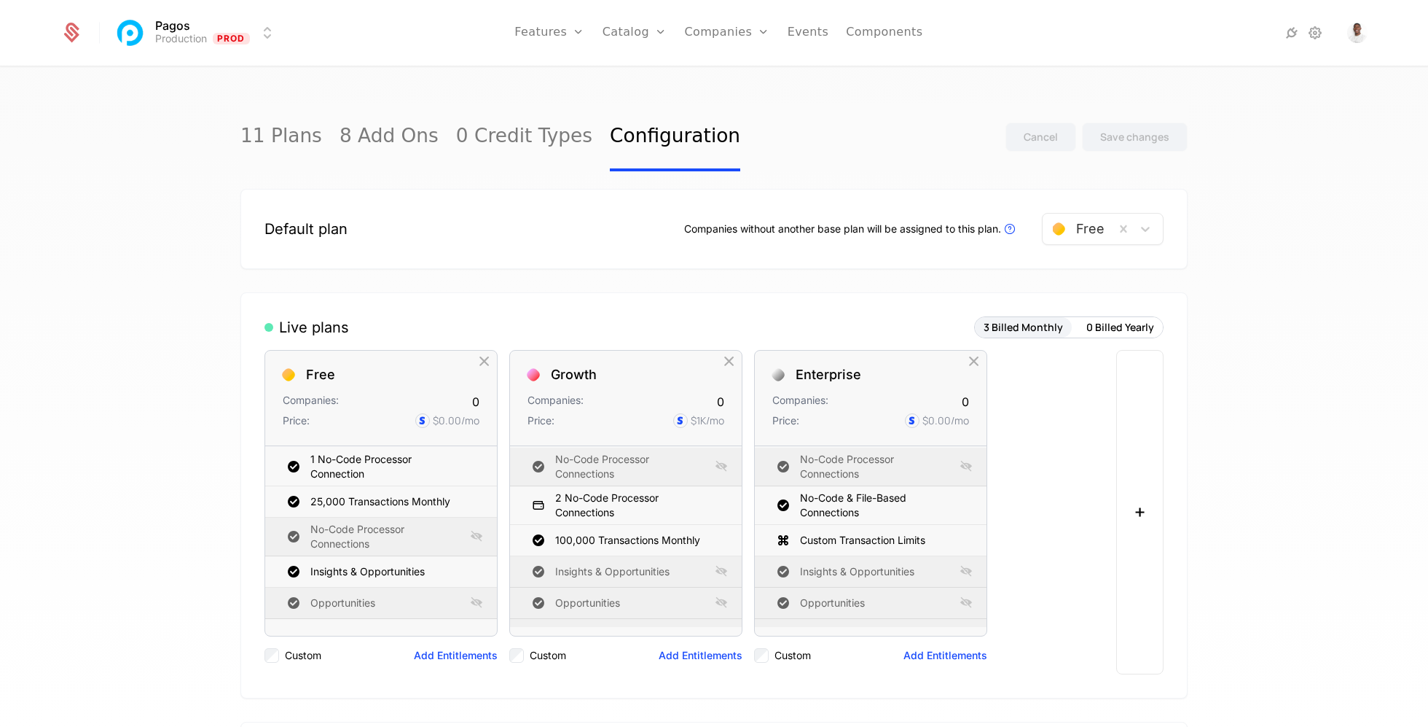
click at [349, 133] on link "8 Add Ons" at bounding box center [389, 137] width 99 height 69
select select "***"
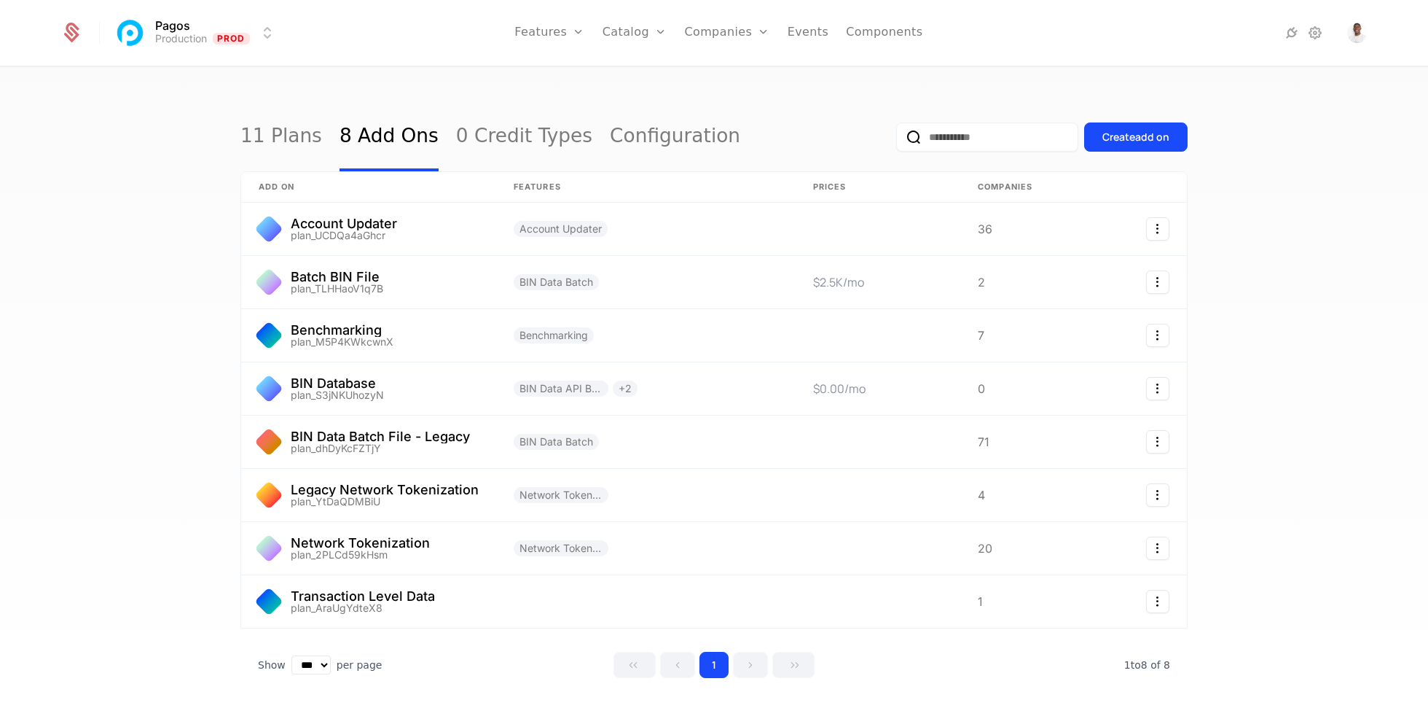
click at [281, 136] on link "11 Plans" at bounding box center [281, 137] width 82 height 69
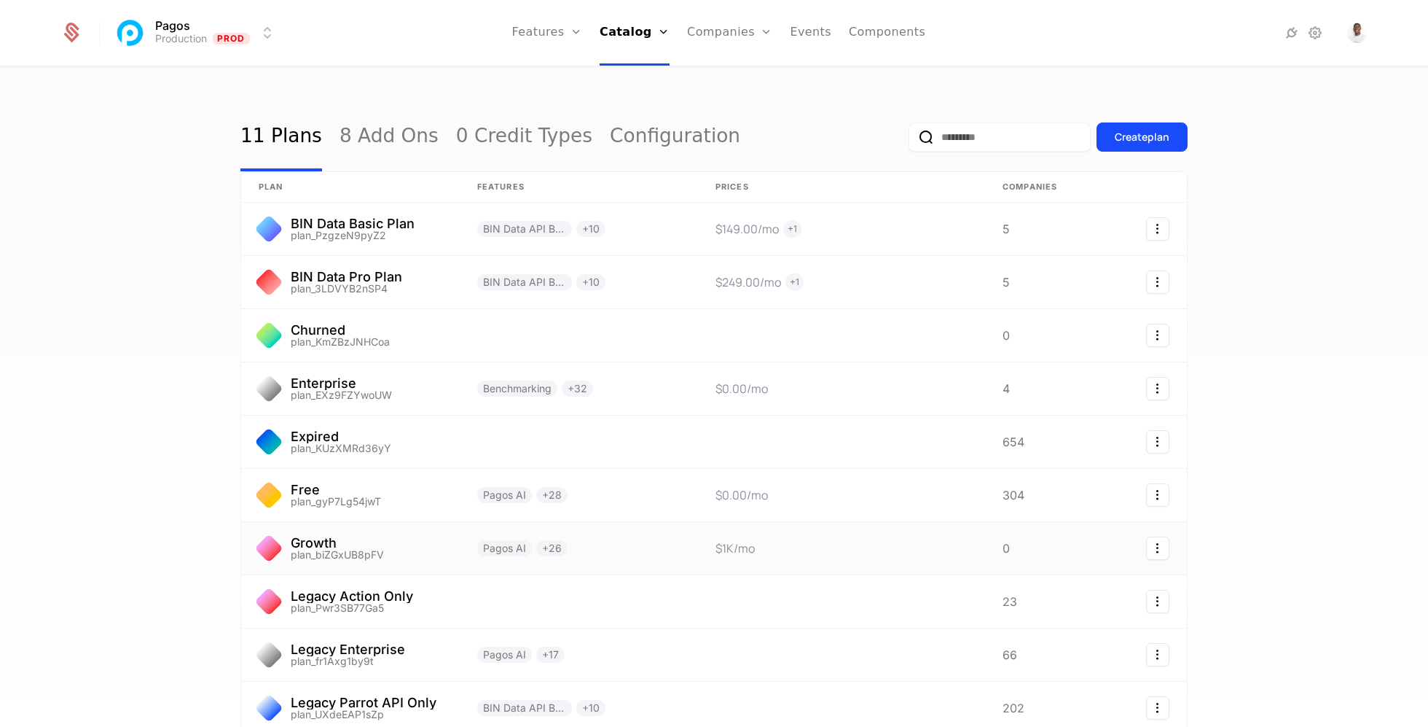
scroll to position [179, 0]
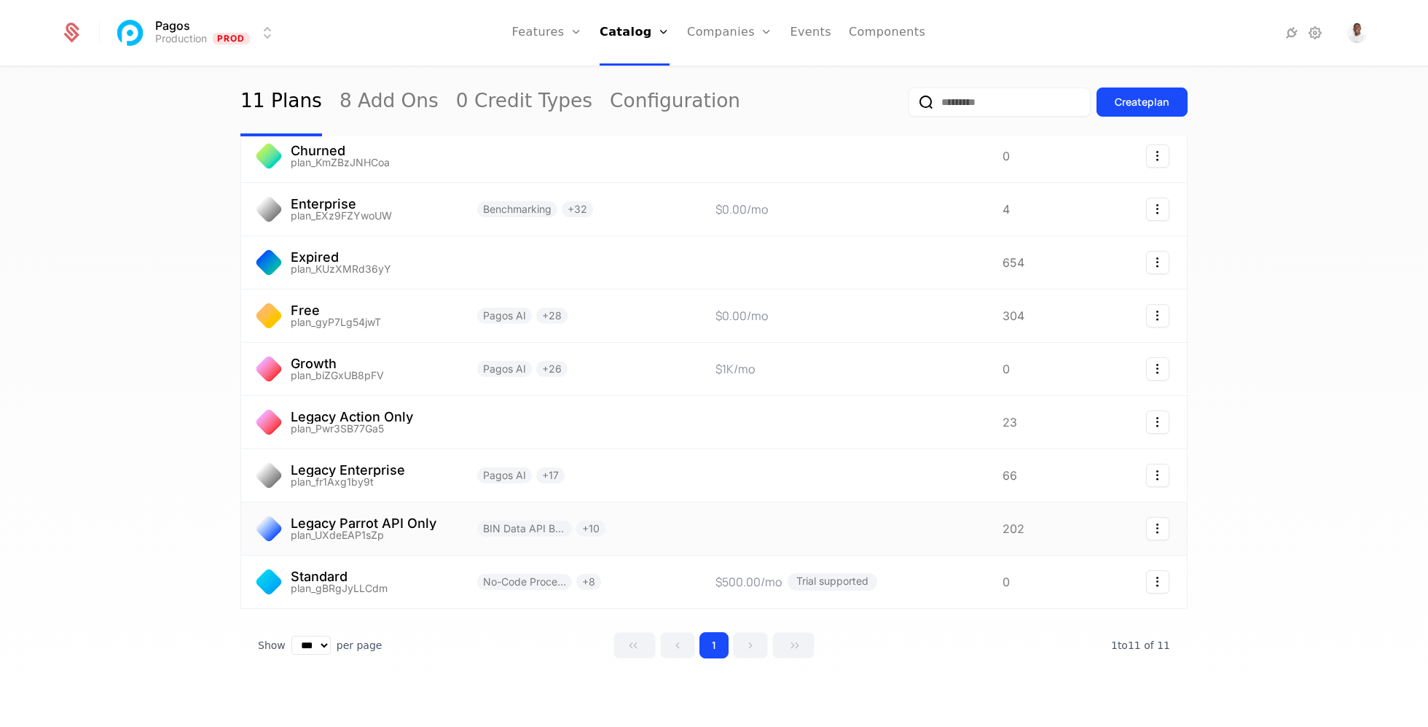
click at [711, 527] on link at bounding box center [841, 528] width 287 height 52
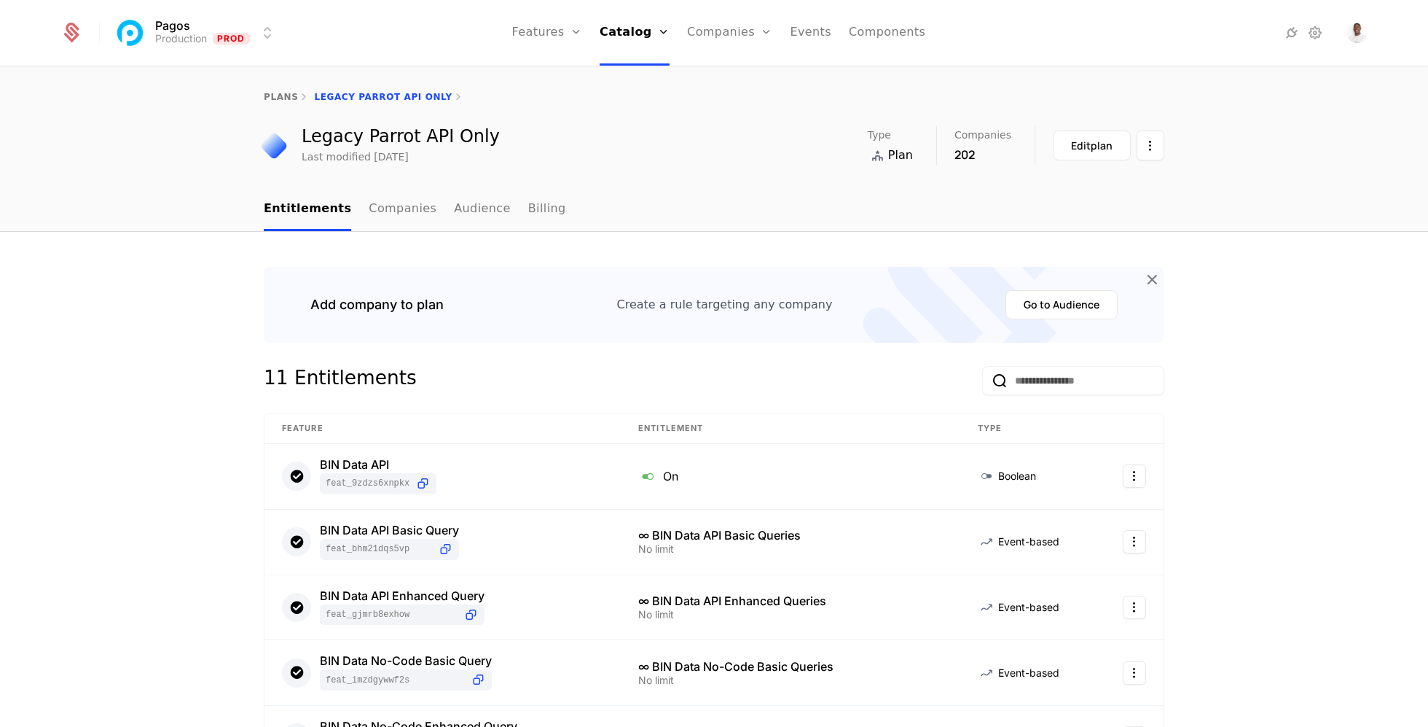
click at [378, 208] on link "Companies" at bounding box center [403, 209] width 68 height 43
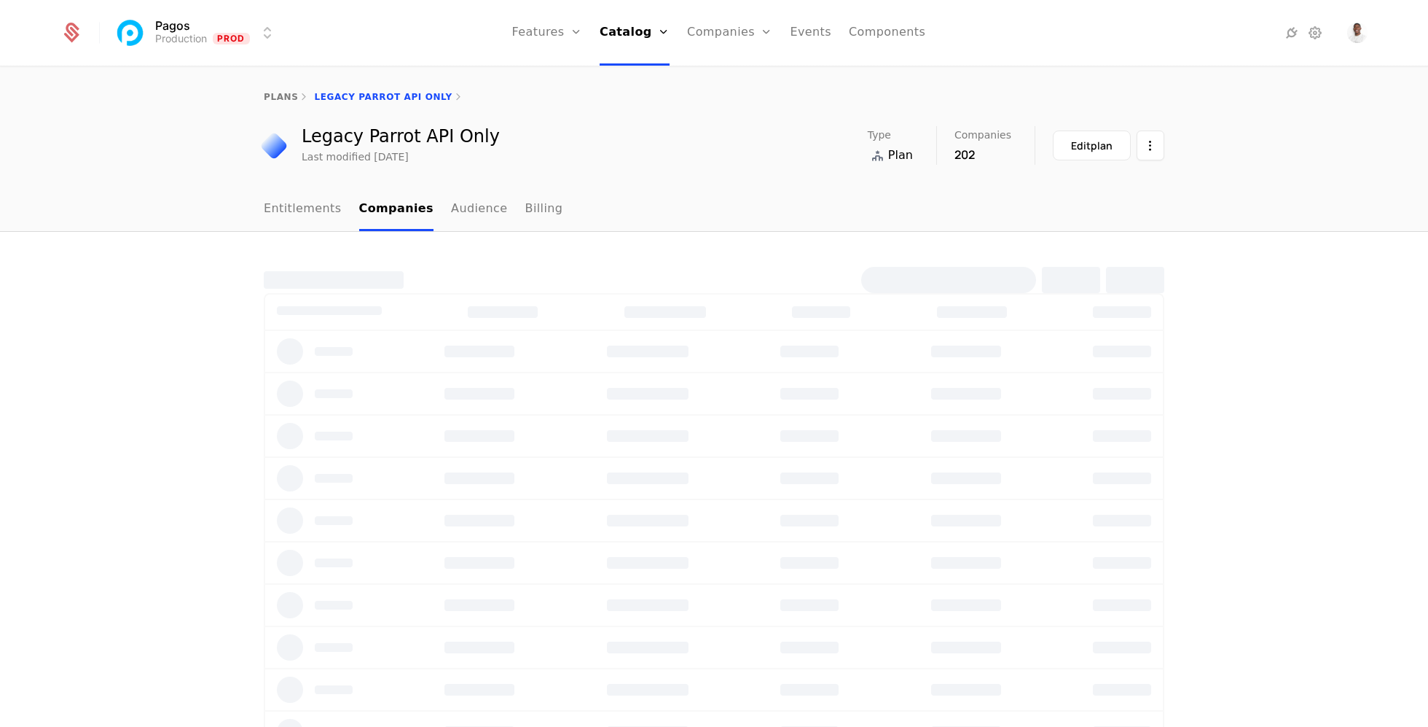
select select "***"
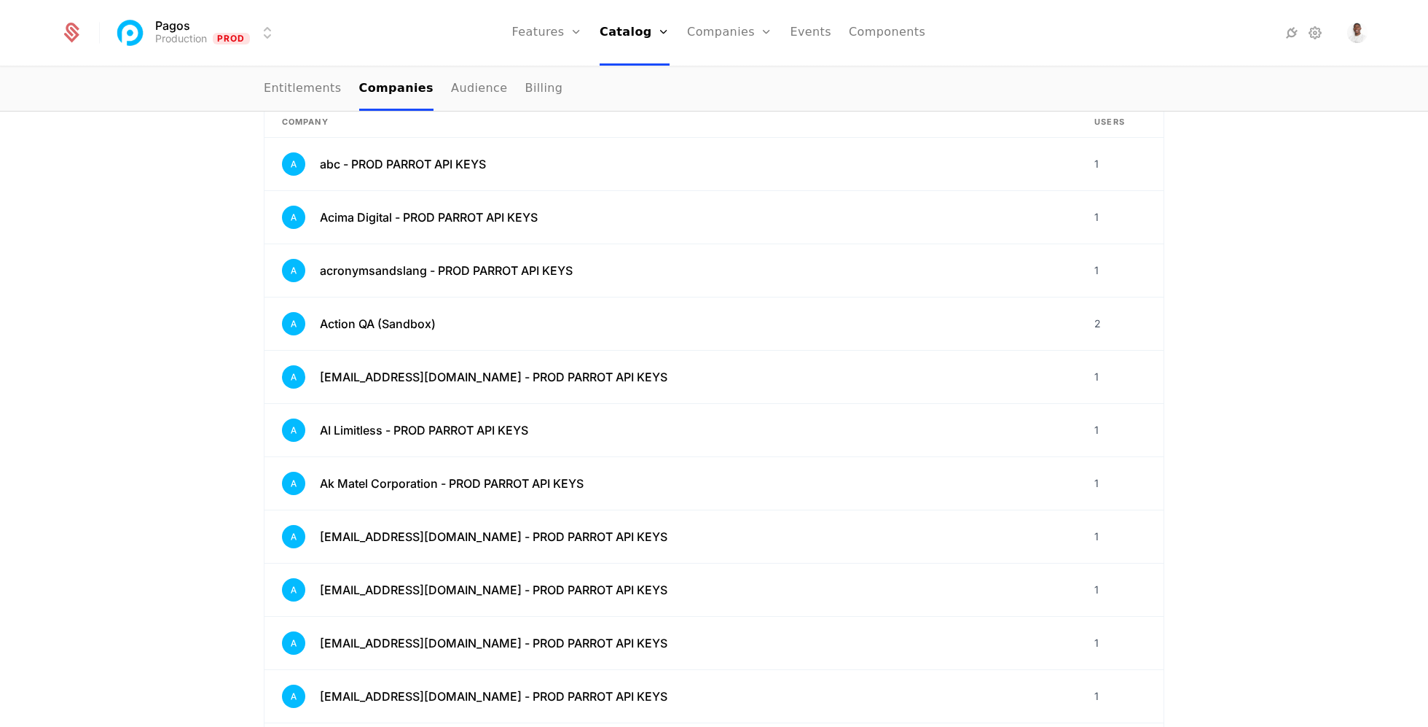
scroll to position [147, 0]
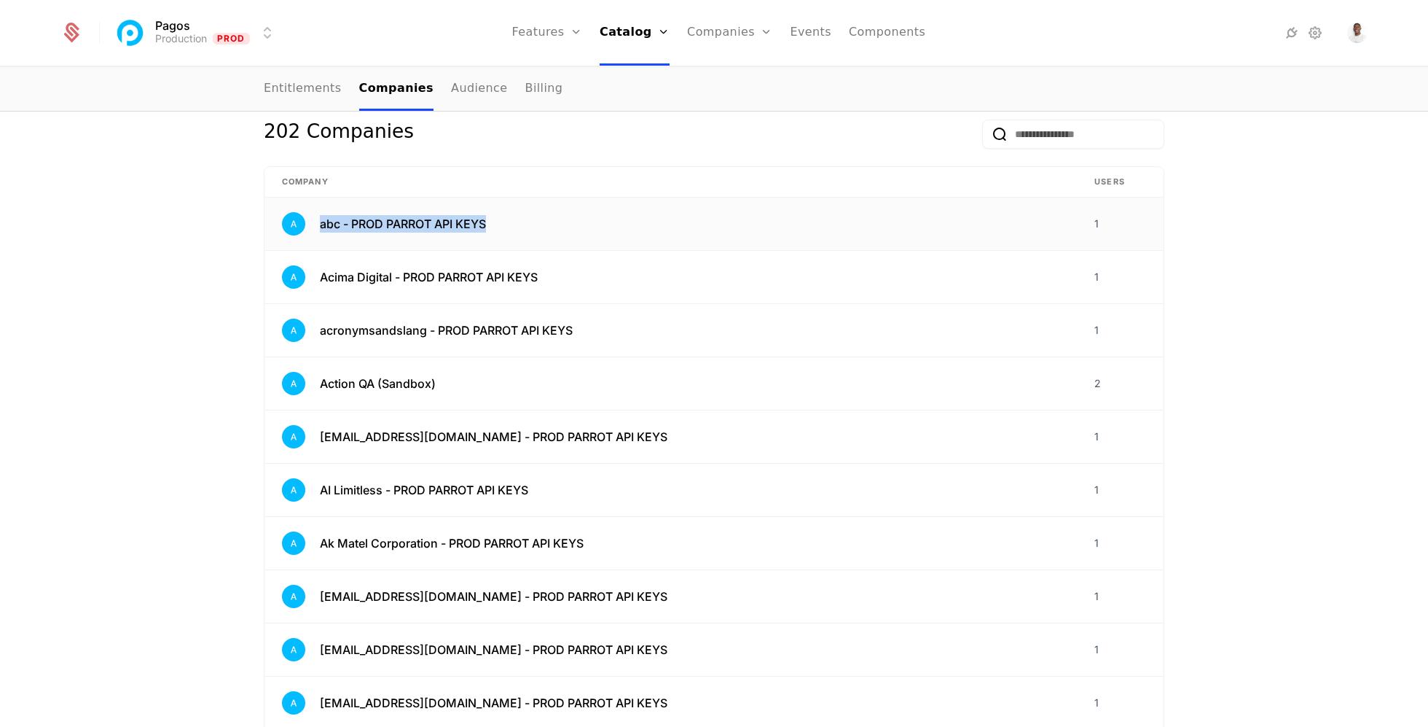
drag, startPoint x: 498, startPoint y: 225, endPoint x: 323, endPoint y: 217, distance: 175.8
click at [323, 217] on div "abc - PROD PARROT API KEYS" at bounding box center [671, 223] width 778 height 23
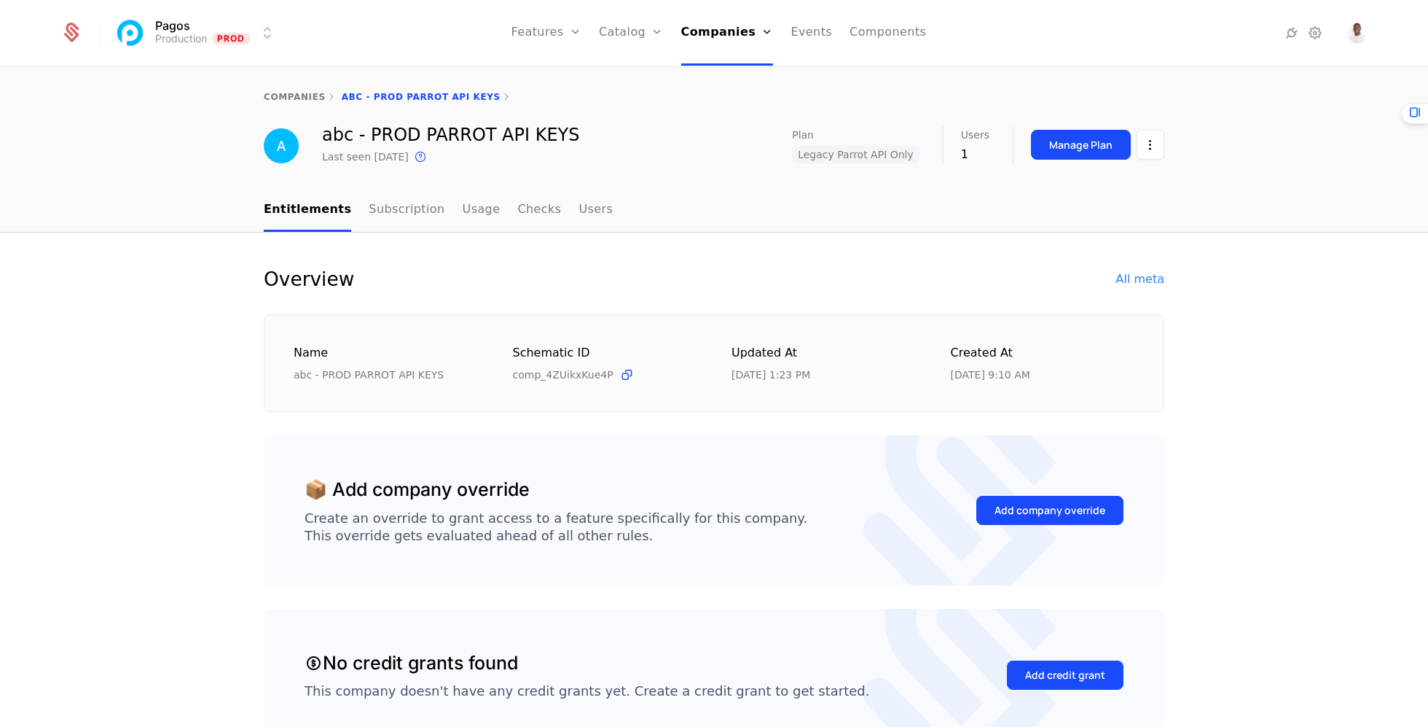
select select "***"
click at [552, 136] on div "This is the date a track or identify event associated with this company was las…" at bounding box center [572, 136] width 284 height 60
drag, startPoint x: 566, startPoint y: 133, endPoint x: 325, endPoint y: 136, distance: 241.2
click at [325, 136] on div "abc - PROD PARROT API KEYS Last seen [DATE] This is the date a track or identif…" at bounding box center [714, 145] width 901 height 39
copy div "abc - PROD PARROT API KEYS"
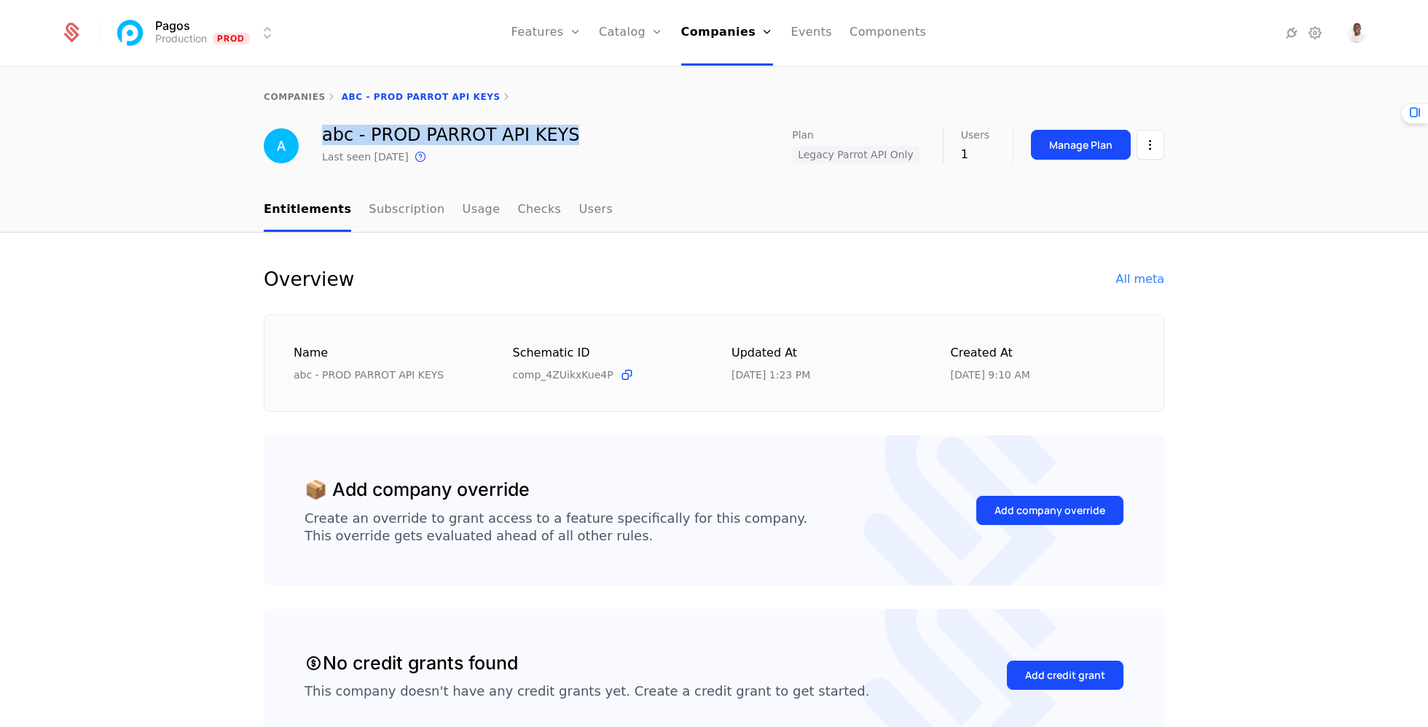
select select "***"
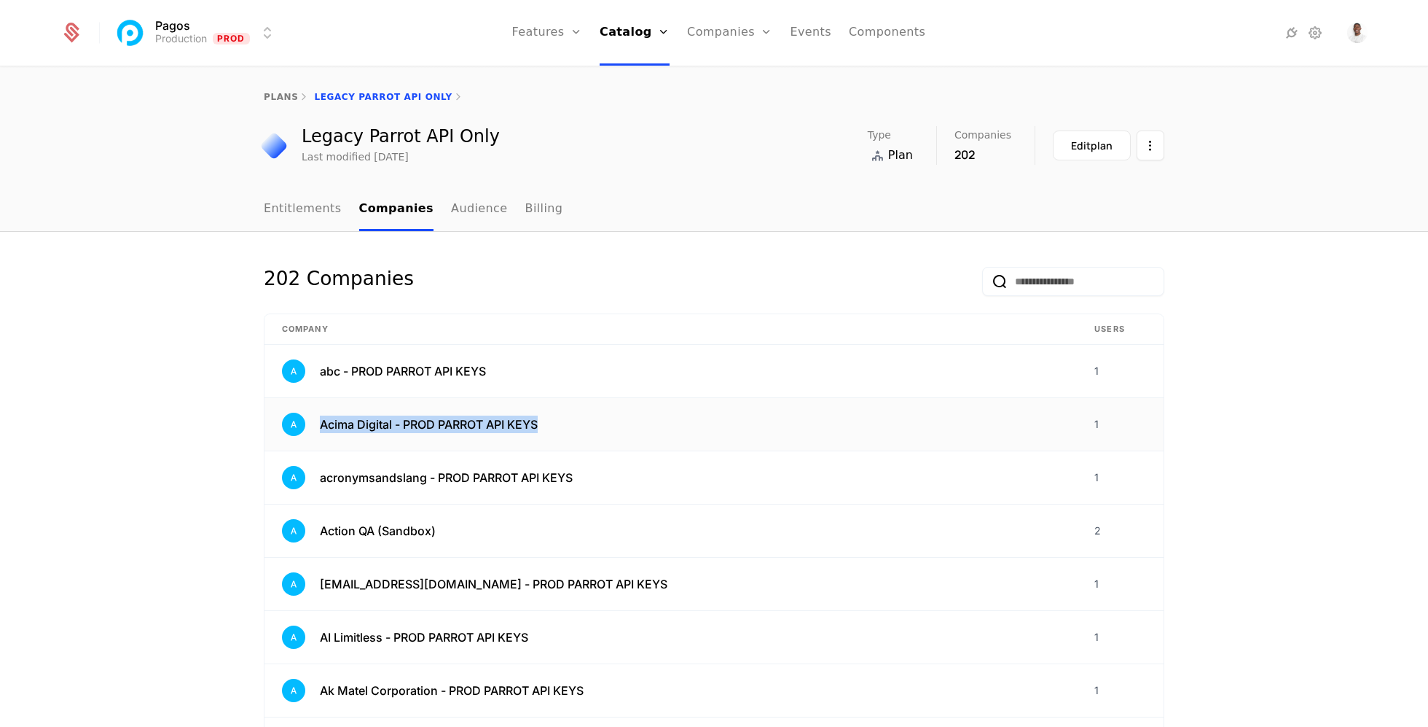
drag, startPoint x: 545, startPoint y: 426, endPoint x: 322, endPoint y: 425, distance: 223.0
click at [322, 425] on div "Acima Digital - PROD PARROT API KEYS" at bounding box center [671, 423] width 778 height 23
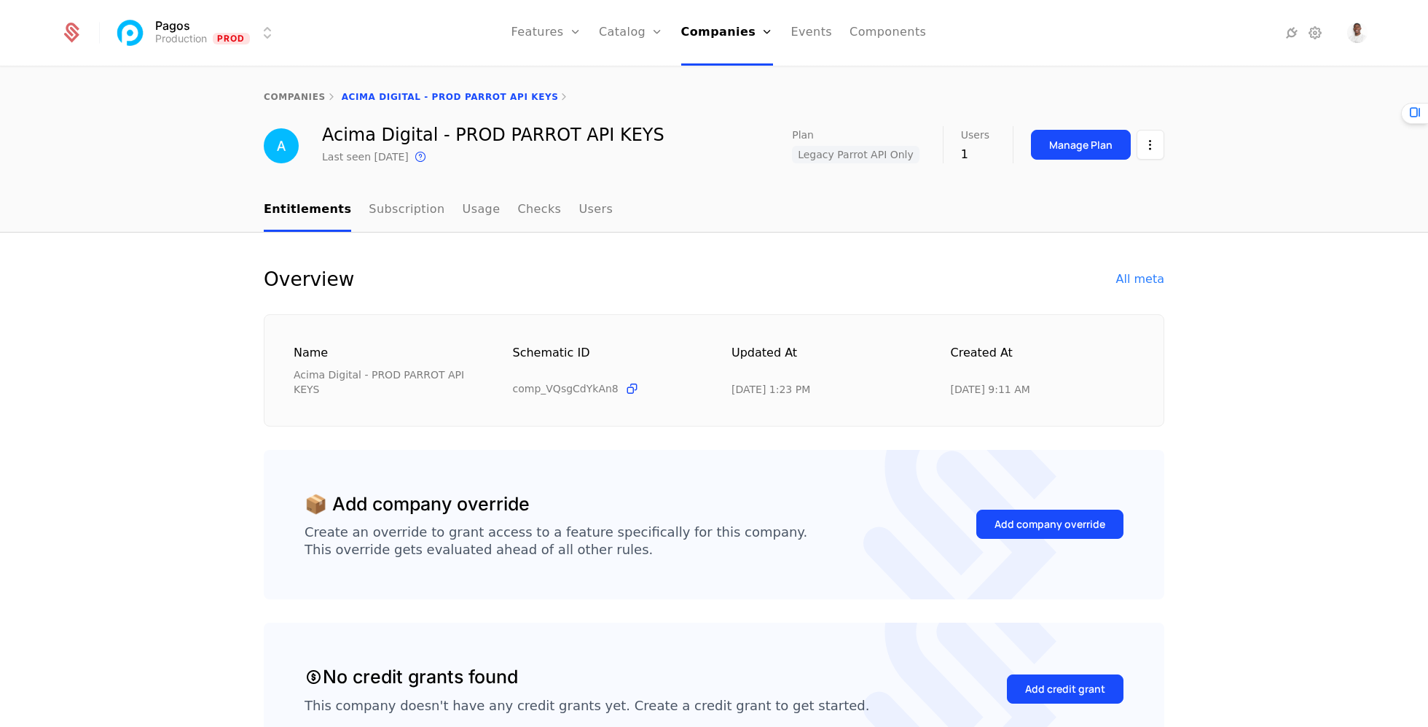
select select "***"
drag, startPoint x: 626, startPoint y: 139, endPoint x: 326, endPoint y: 132, distance: 300.3
click at [326, 132] on div "Acima Digital - PROD PARROT API KEYS Last seen [DATE] This is the date a track …" at bounding box center [714, 145] width 901 height 39
copy div "Acima Digital - PROD PARROT API KEYS"
select select "***"
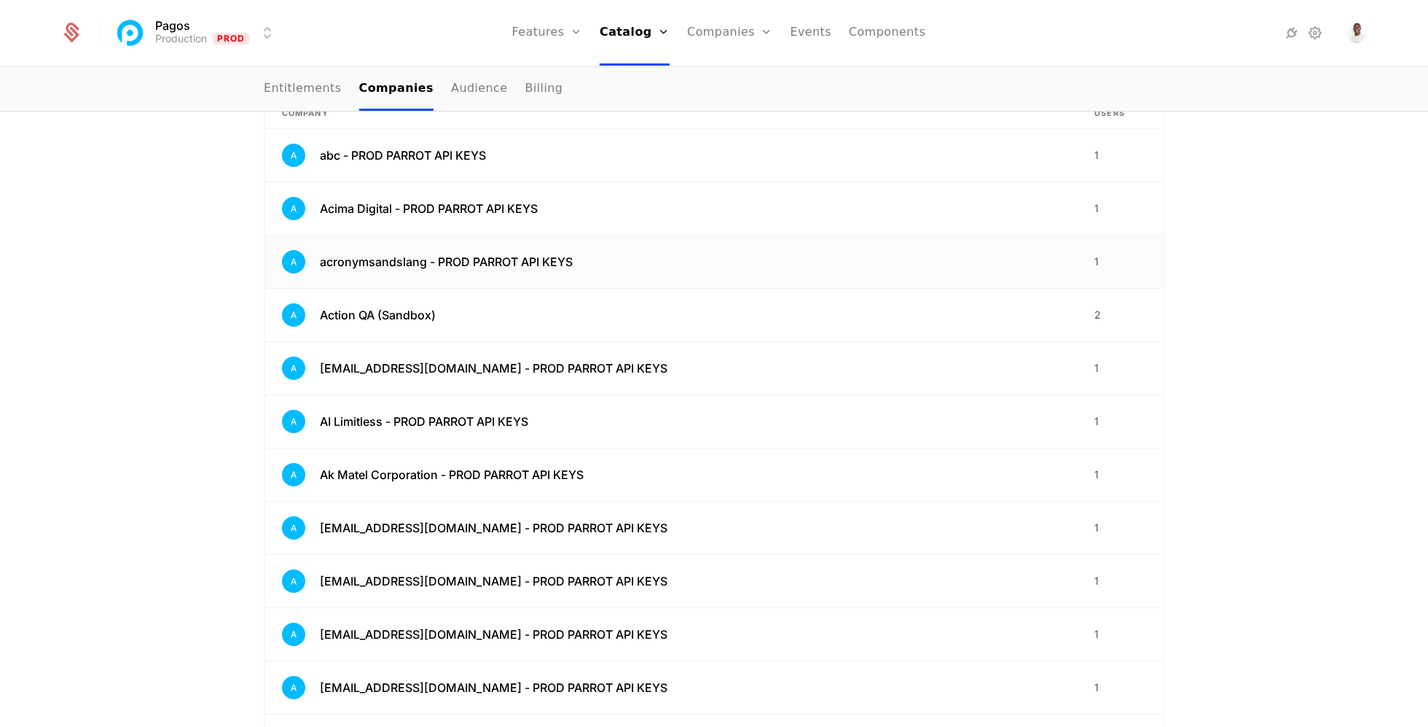
scroll to position [219, 0]
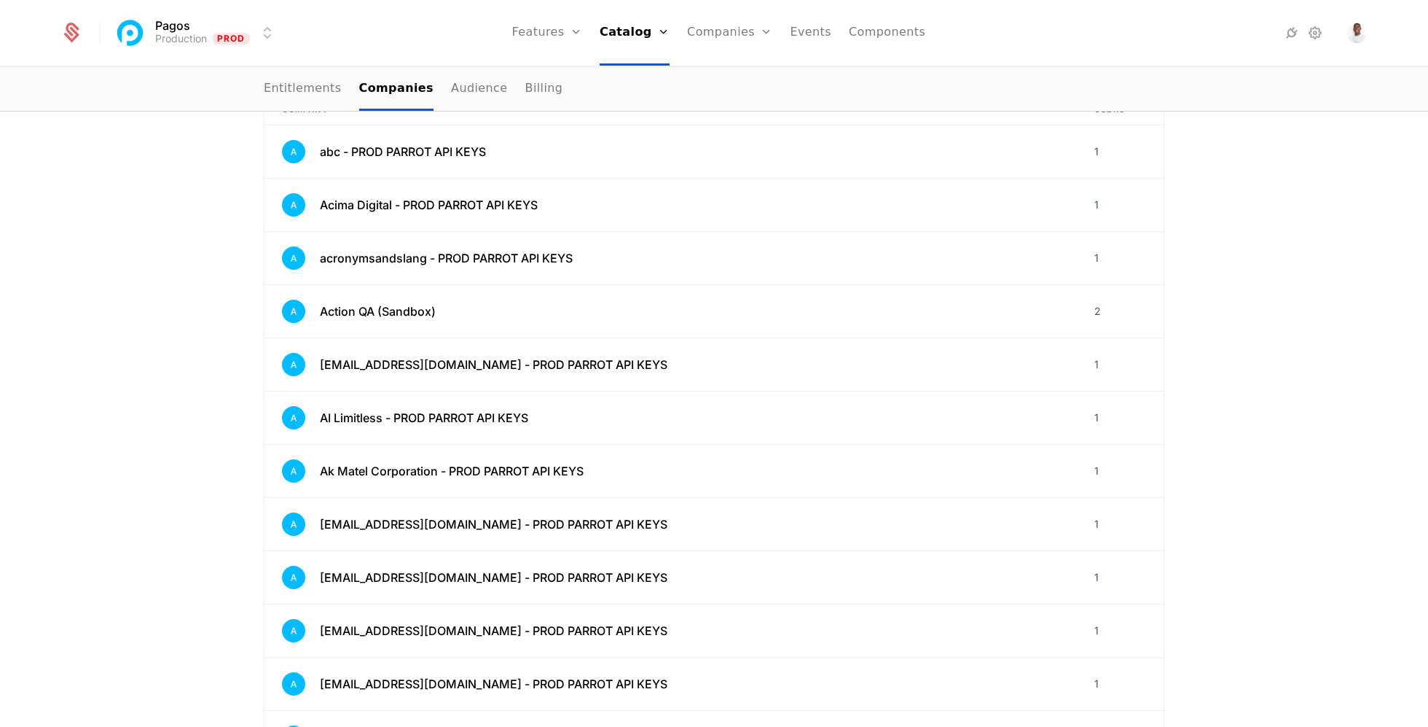
click at [452, 90] on link "Audience" at bounding box center [479, 89] width 57 height 43
